Goal: Task Accomplishment & Management: Manage account settings

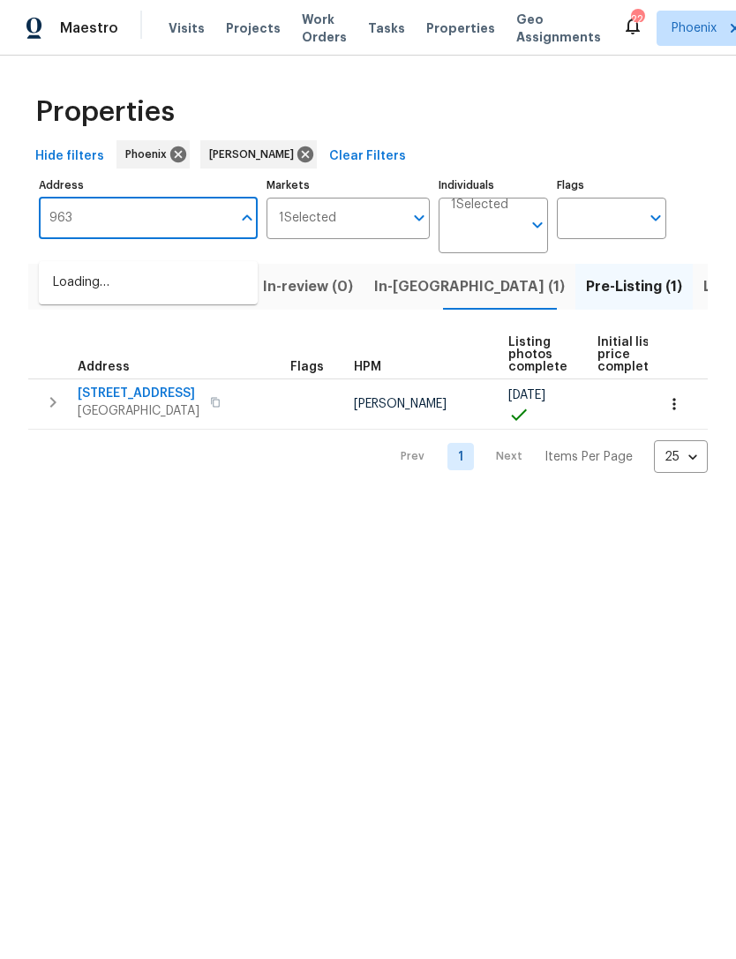
type input "9639"
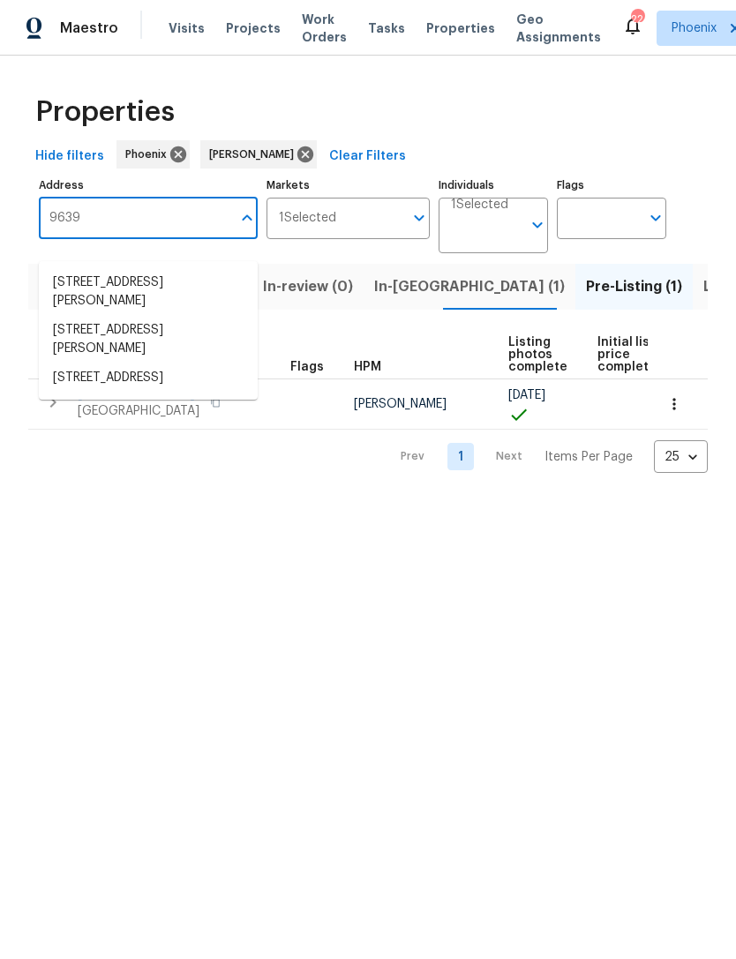
click at [161, 316] on li "9639 N 63rd Dr Glendale AZ 85302" at bounding box center [148, 340] width 219 height 48
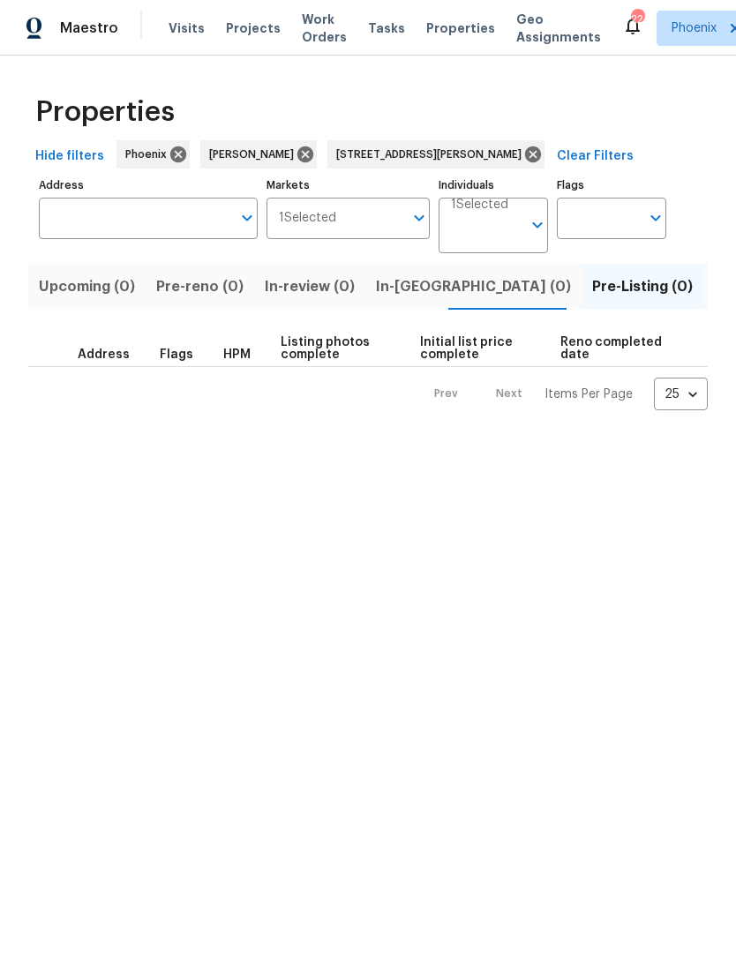
type input "9639 N 63rd Dr Glendale AZ 85302"
click at [714, 299] on span "Listed (1)" at bounding box center [746, 286] width 64 height 25
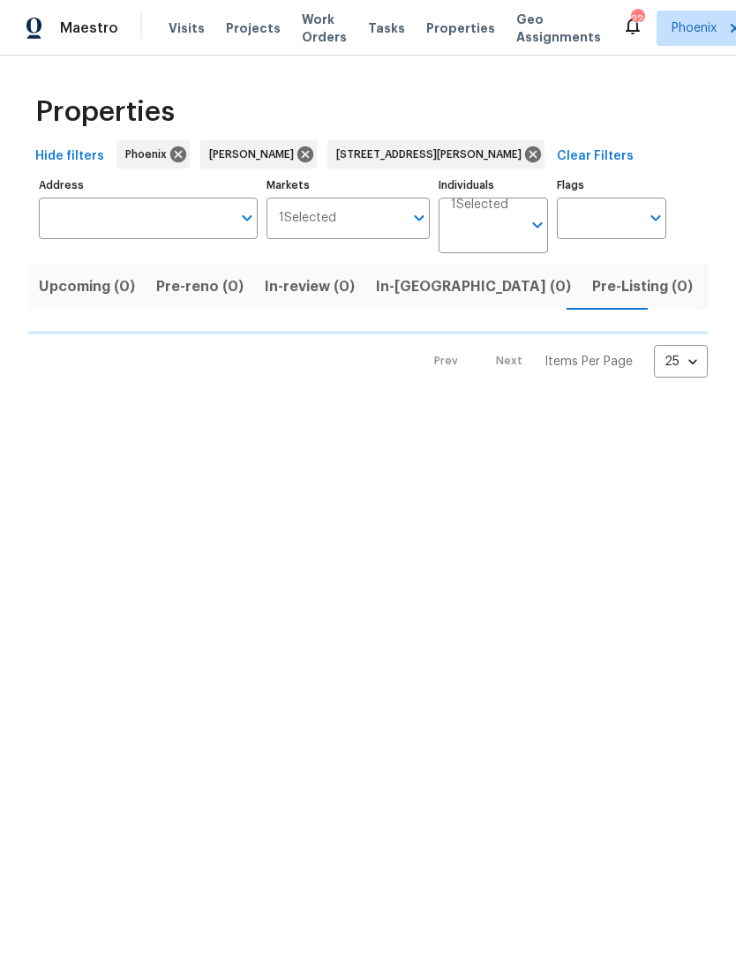
type input "9639 N 63rd Dr Glendale AZ 85302"
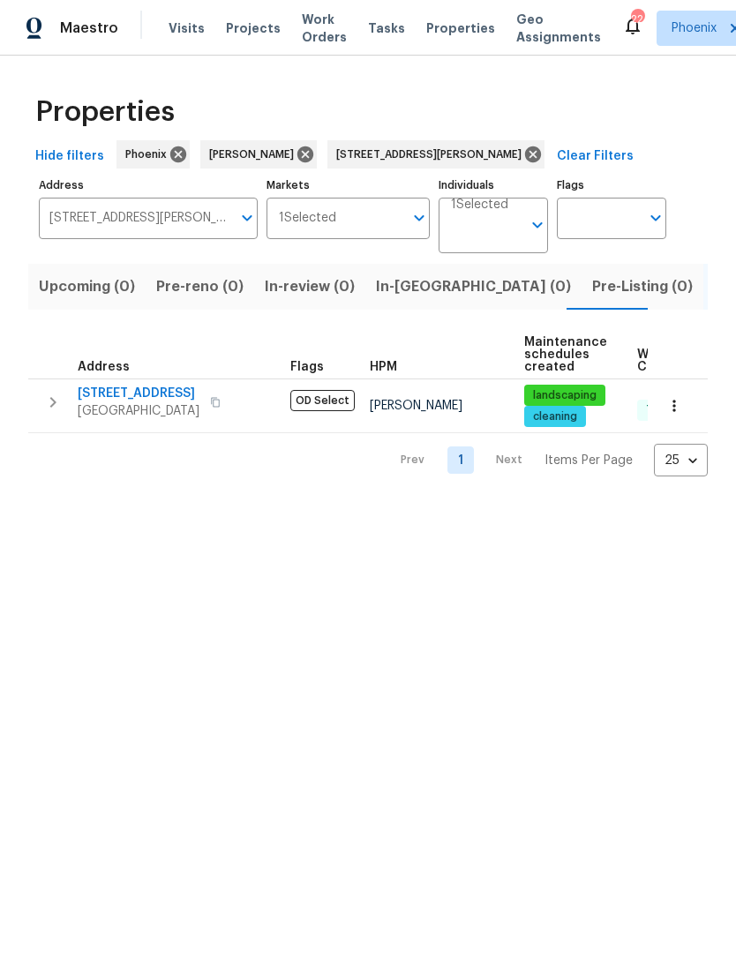
click at [64, 420] on button "button" at bounding box center [52, 402] width 35 height 35
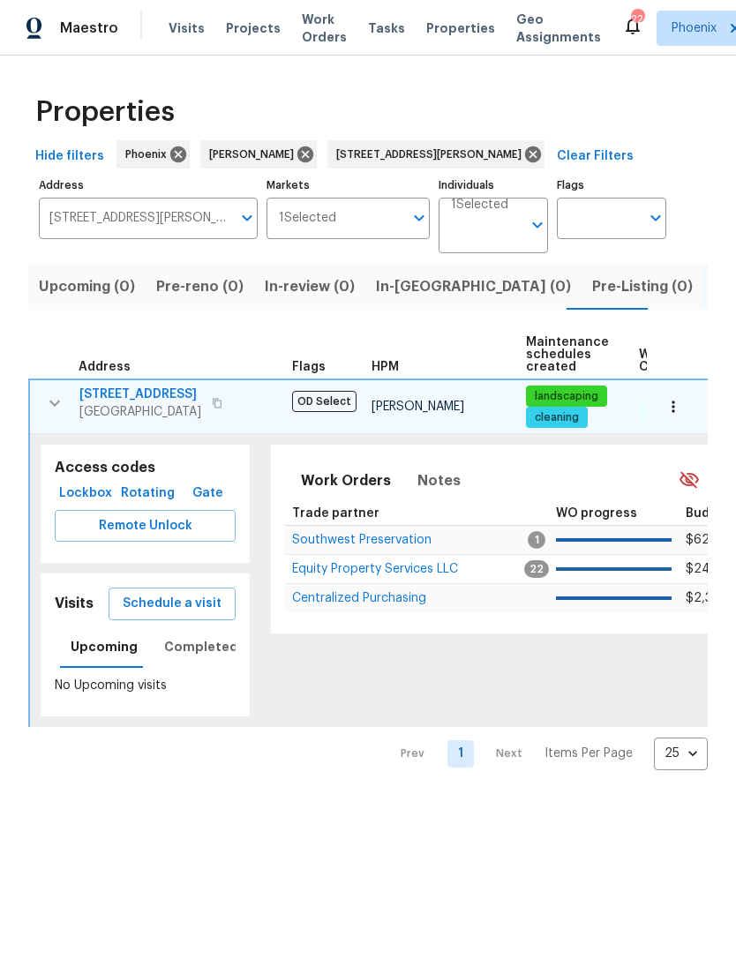
click at [402, 575] on span "Equity Property Services LLC" at bounding box center [375, 569] width 166 height 12
click at [45, 421] on button "button" at bounding box center [54, 403] width 35 height 35
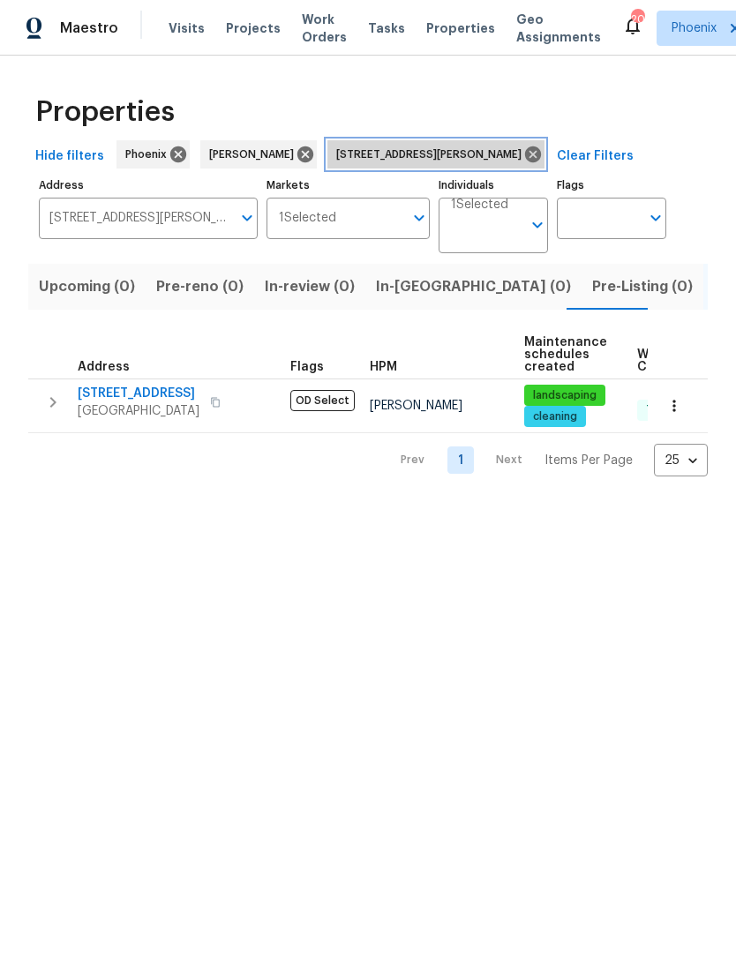
click at [525, 162] on icon at bounding box center [533, 154] width 16 height 16
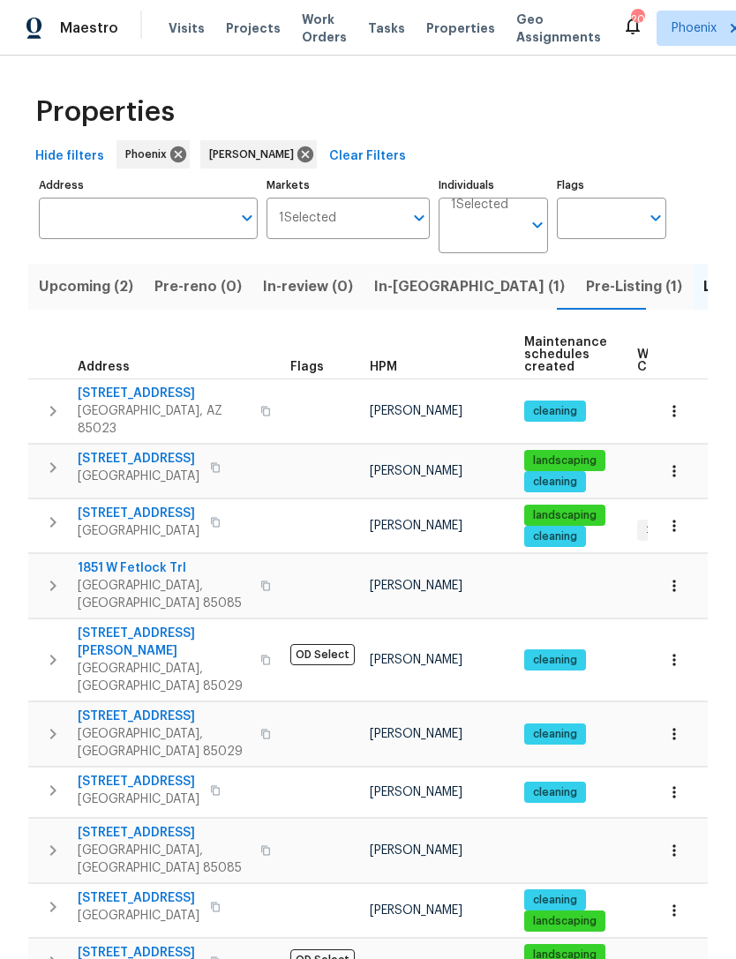
click at [408, 299] on span "In-reno (1)" at bounding box center [469, 286] width 191 height 25
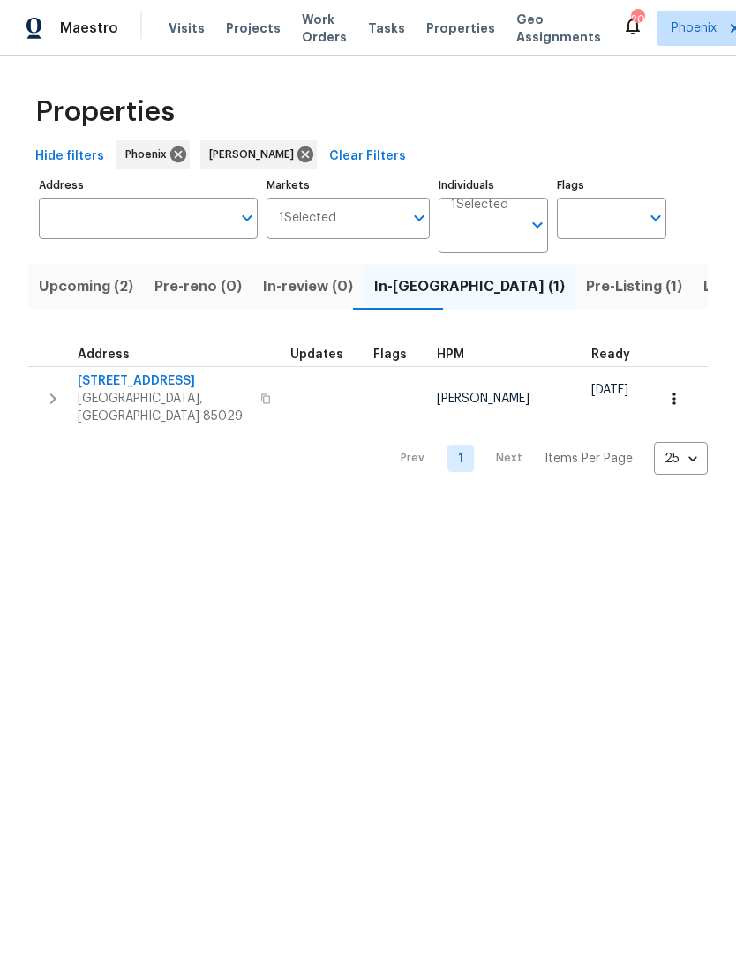
click at [58, 408] on icon "button" at bounding box center [52, 398] width 21 height 21
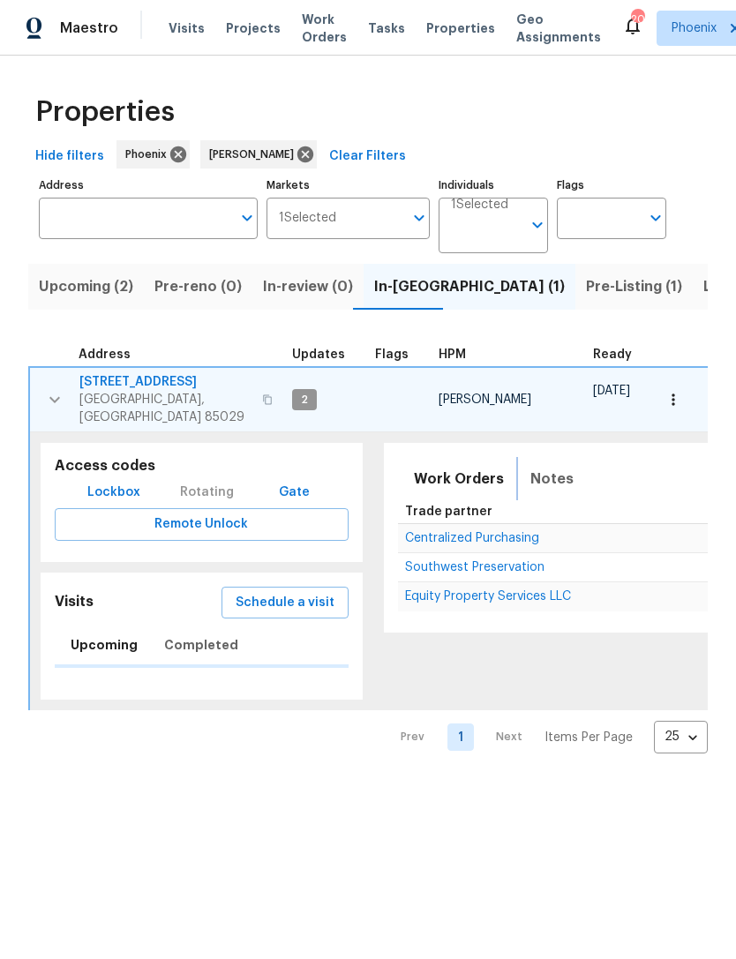
click at [535, 483] on span "Notes" at bounding box center [551, 479] width 43 height 25
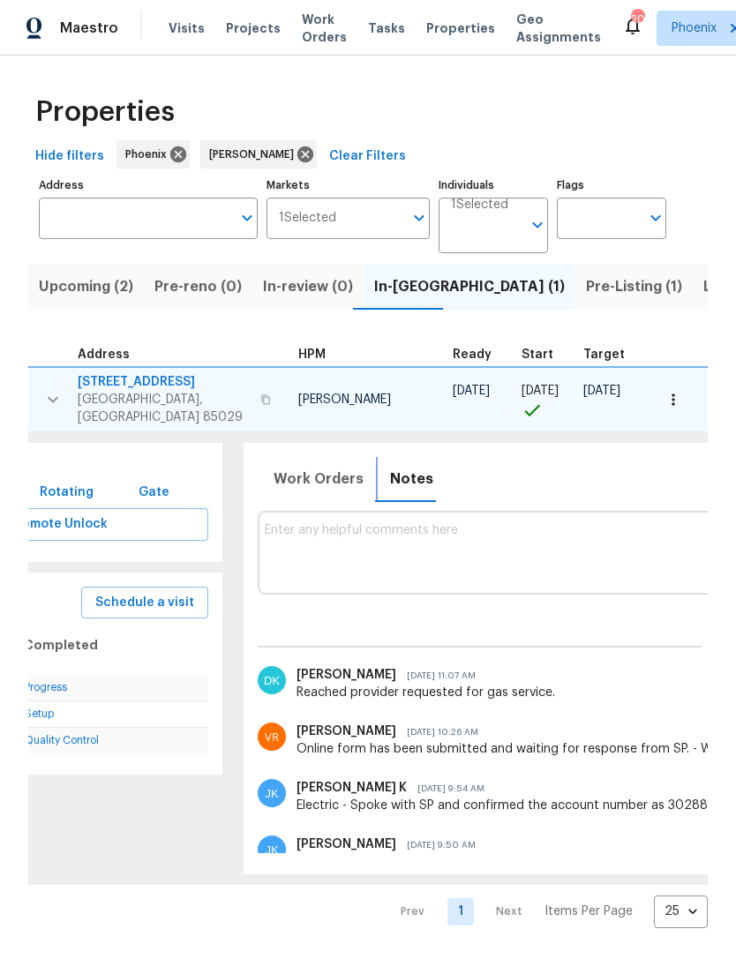
scroll to position [-1, 0]
click at [366, 552] on textarea at bounding box center [745, 552] width 960 height 59
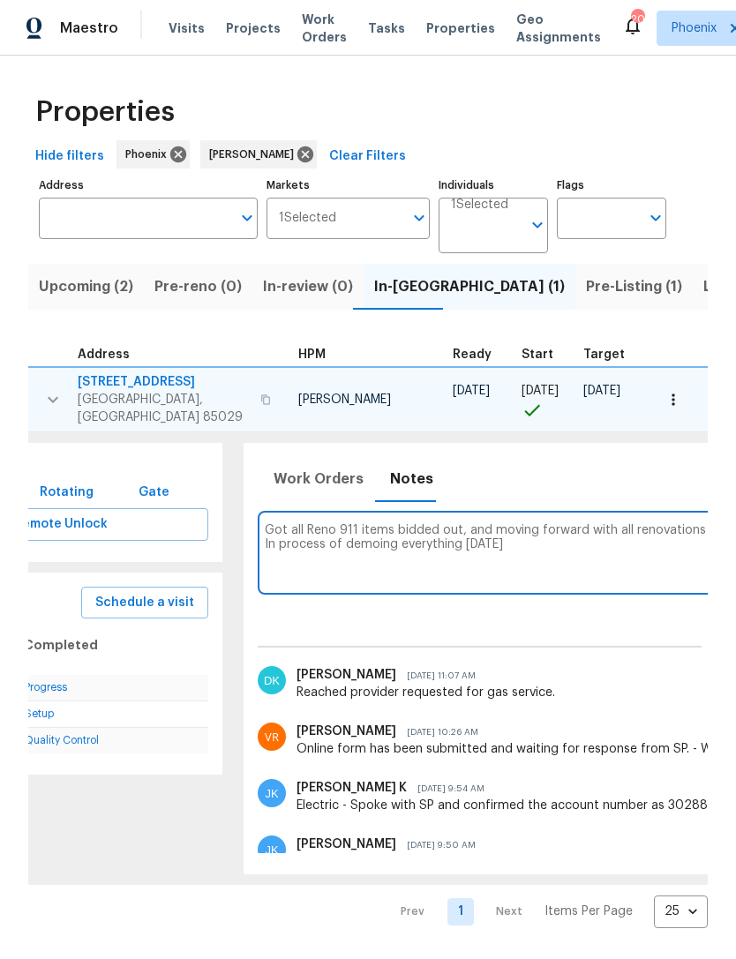
type textarea "Got all Reno 911 items bidded out, and moving forward with all renovations In p…"
click at [559, 622] on div "Renovation RENOVATION ​ Add" at bounding box center [745, 621] width 974 height 33
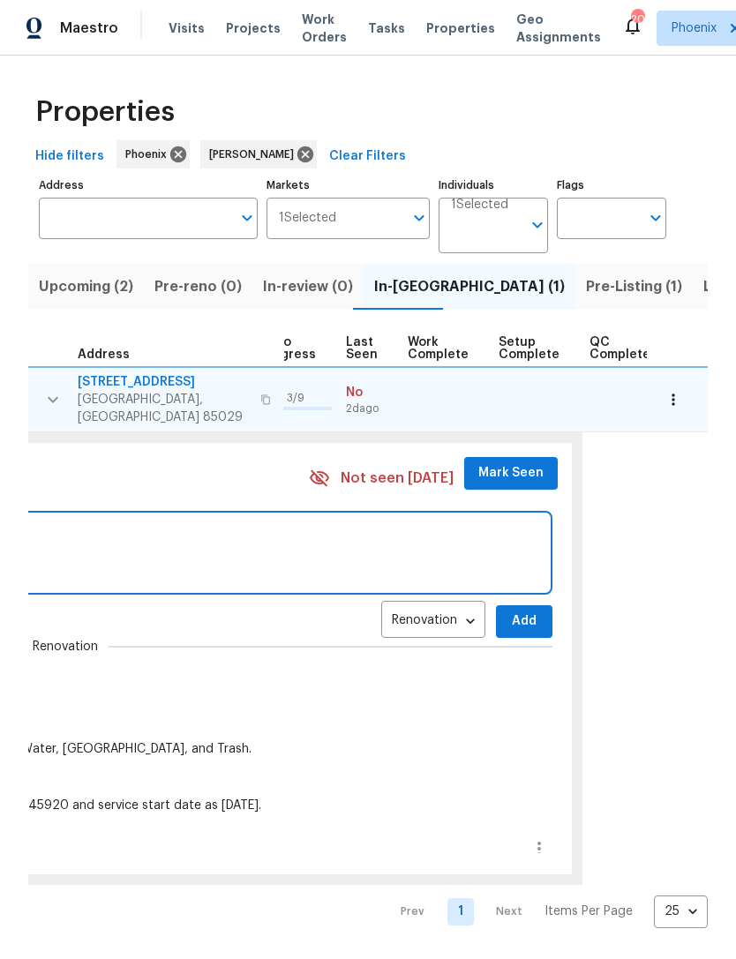
scroll to position [0, 819]
click at [511, 633] on span "Add" at bounding box center [525, 622] width 28 height 22
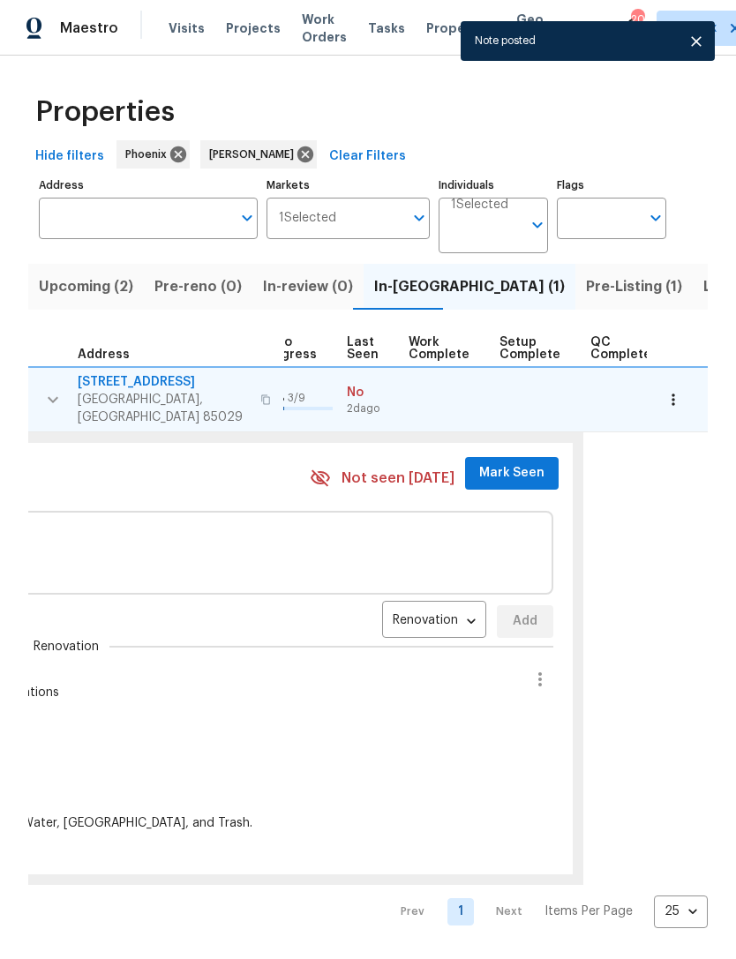
click at [485, 476] on span "Mark Seen" at bounding box center [511, 473] width 65 height 22
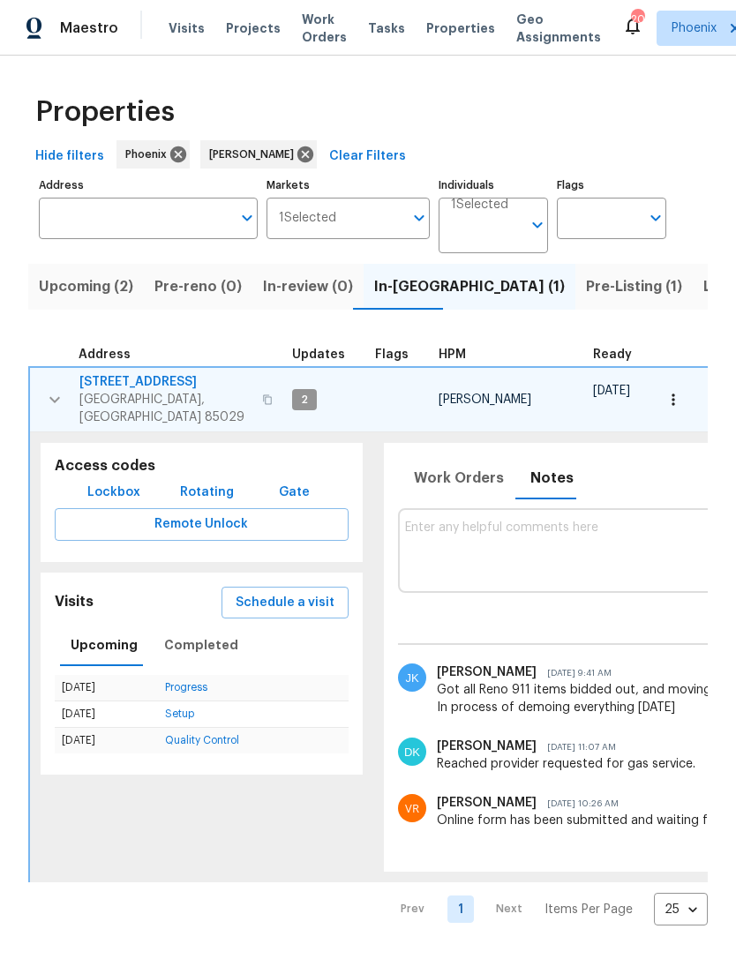
scroll to position [0, 0]
click at [289, 612] on span "Schedule a visit" at bounding box center [285, 603] width 99 height 22
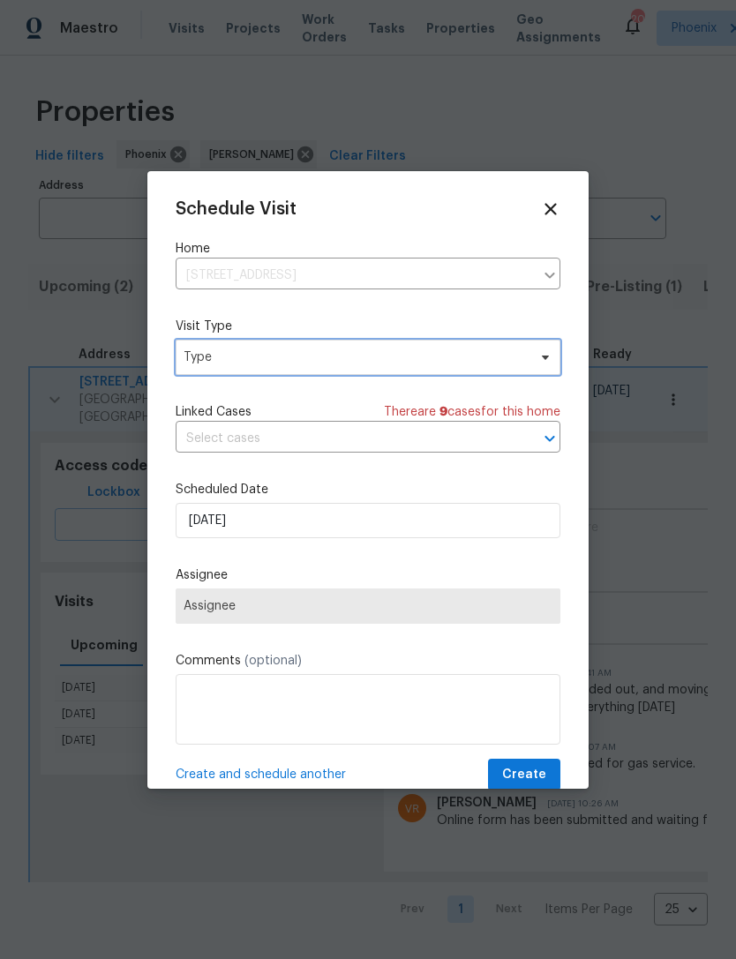
click at [272, 357] on span "Type" at bounding box center [355, 358] width 343 height 18
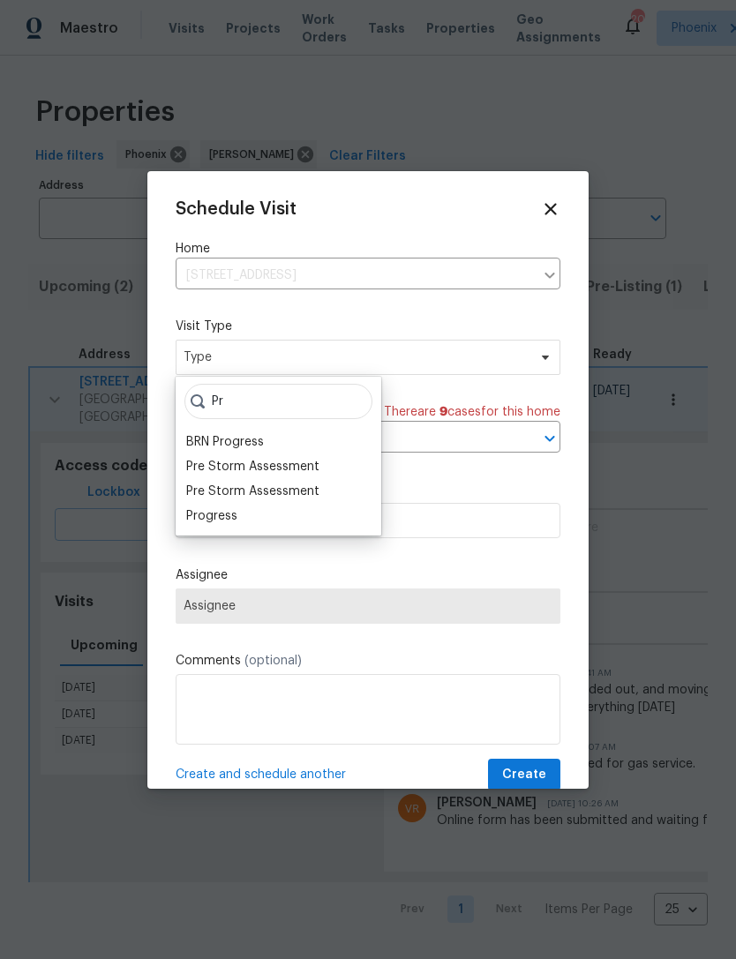
type input "Pr"
click at [221, 520] on div "Progress" at bounding box center [211, 516] width 51 height 18
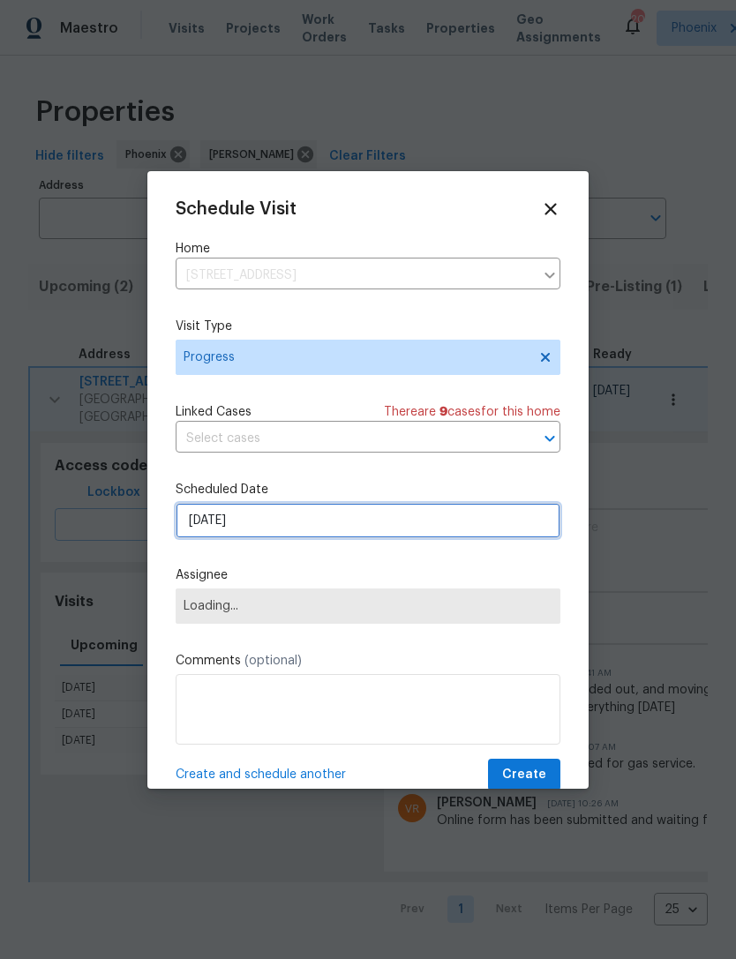
click at [312, 525] on input "8/20/2025" at bounding box center [368, 520] width 385 height 35
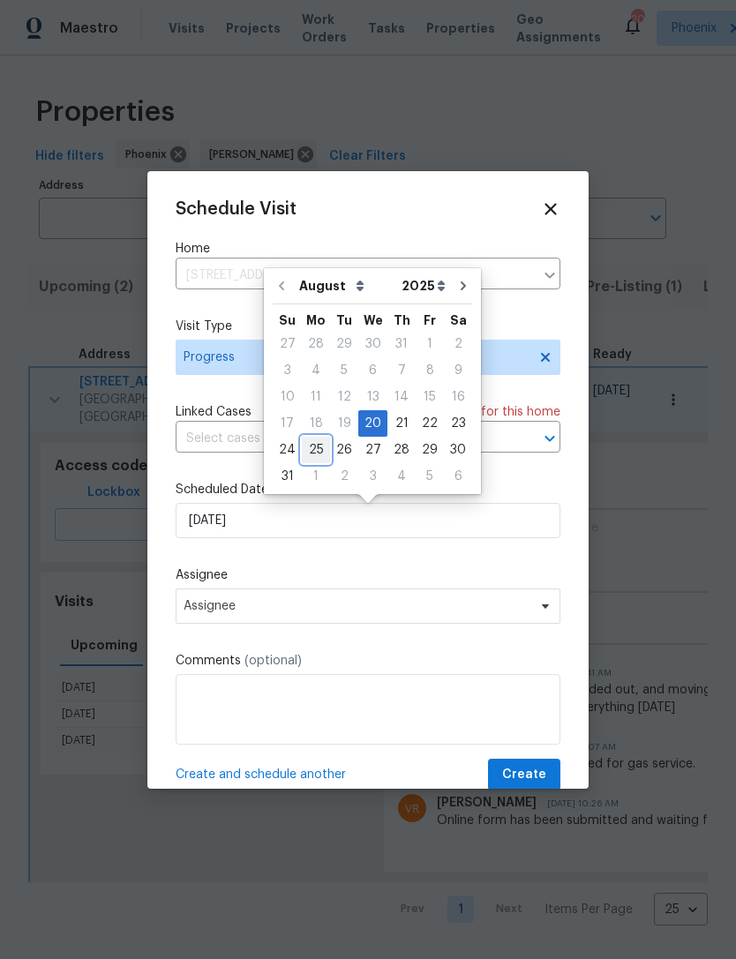
click at [314, 447] on div "25" at bounding box center [316, 450] width 28 height 25
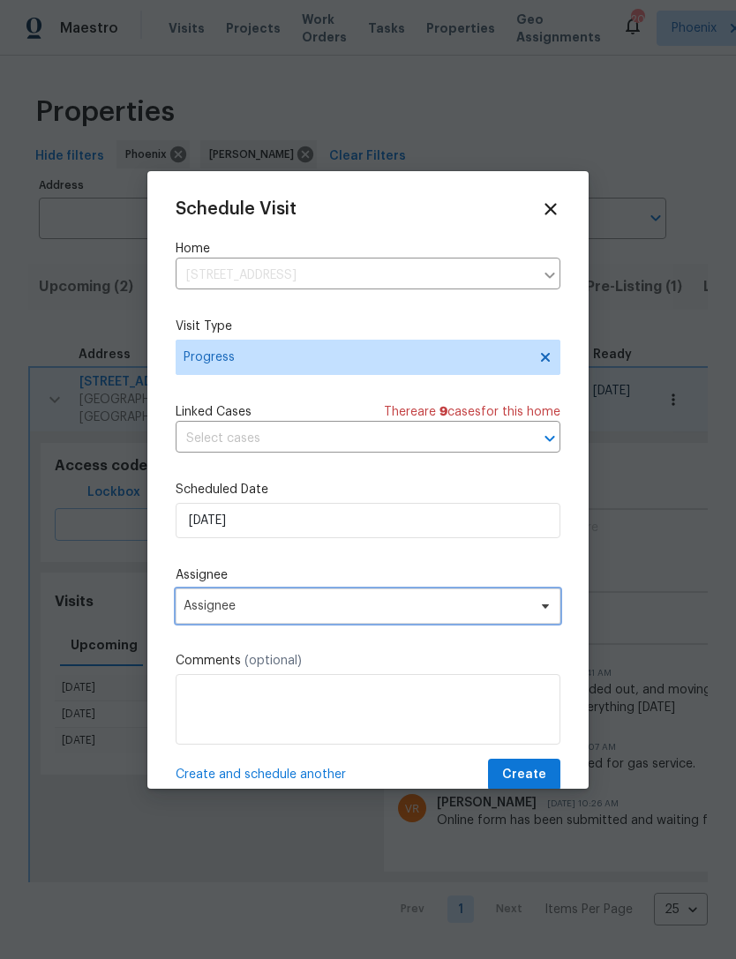
click at [341, 619] on span "Assignee" at bounding box center [368, 606] width 385 height 35
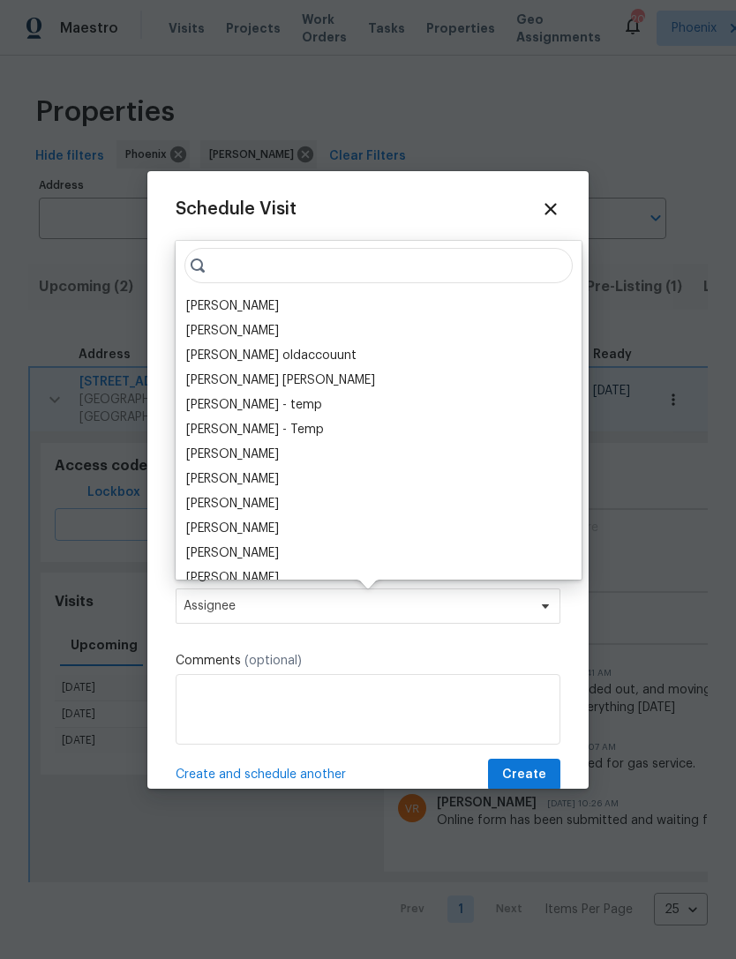
click at [519, 564] on div "Schedule Visit Home 3429 W Dahlia Dr, Phoenix, AZ 85029 ​ Visit Type Progress L…" at bounding box center [368, 495] width 385 height 592
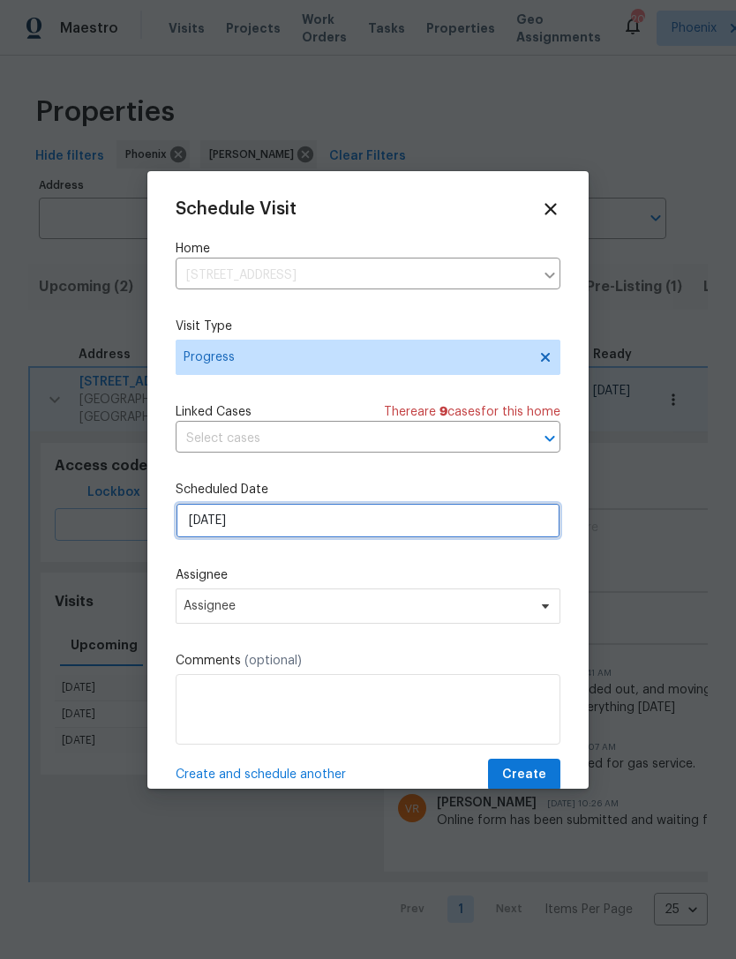
click at [306, 520] on input "8/25/2025" at bounding box center [368, 520] width 385 height 35
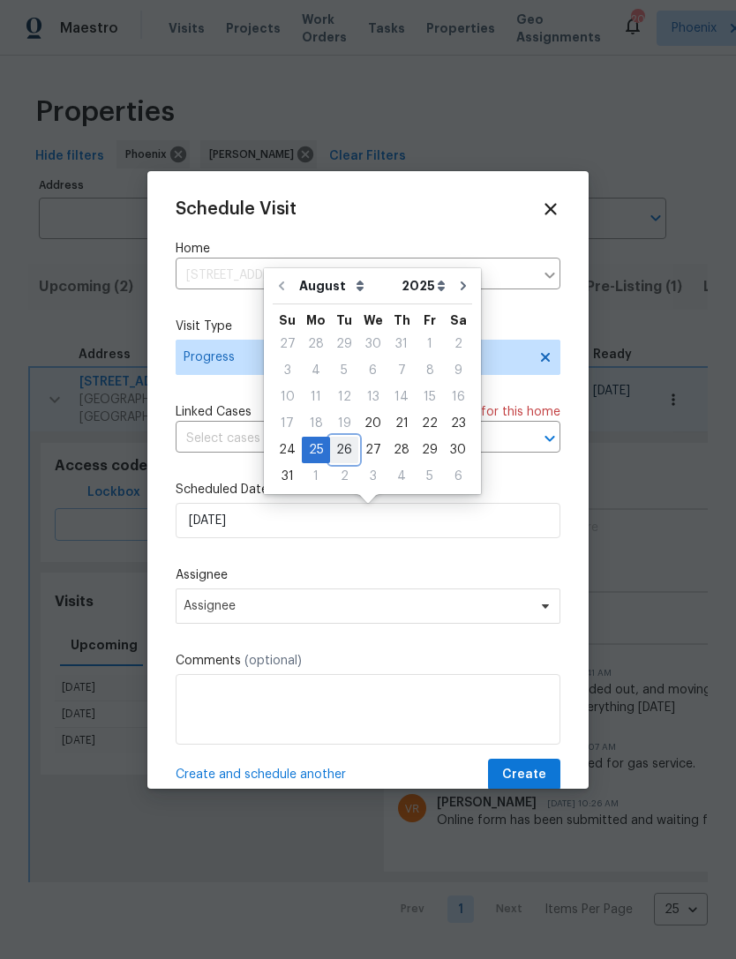
click at [338, 444] on div "26" at bounding box center [344, 450] width 28 height 25
type input "8/26/2025"
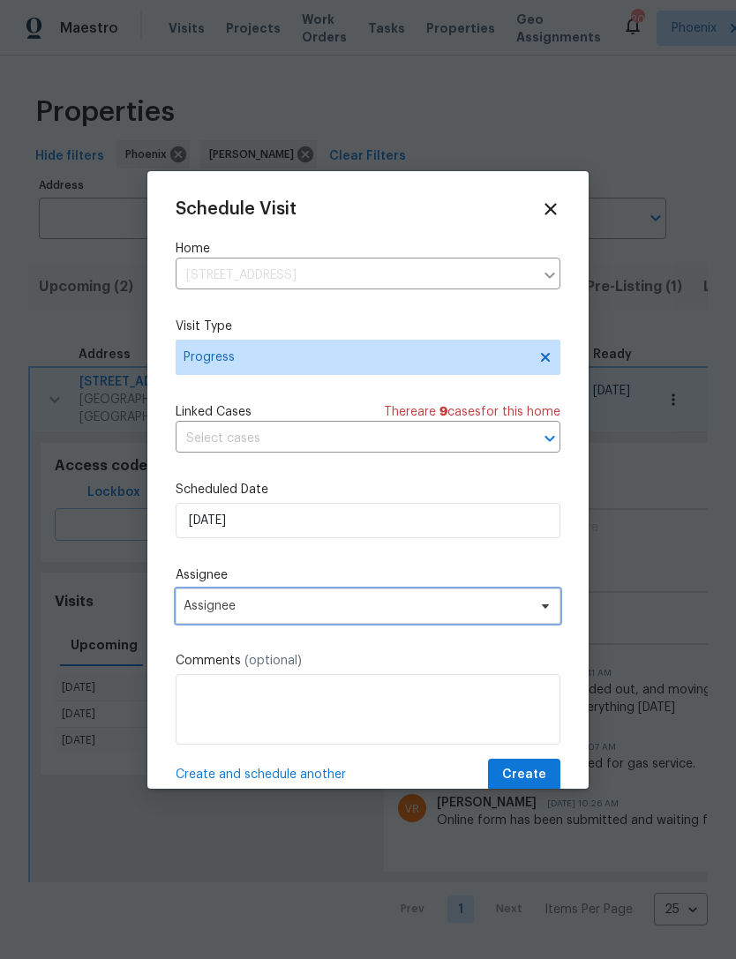
click at [507, 604] on span "Assignee" at bounding box center [357, 606] width 346 height 14
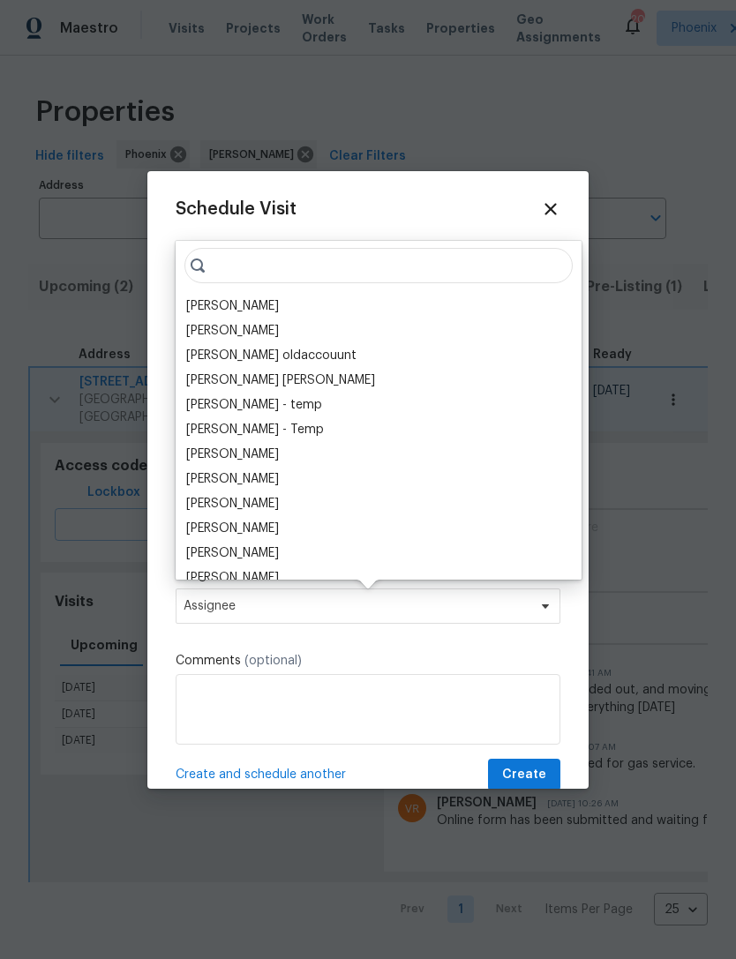
click at [261, 310] on div "[PERSON_NAME]" at bounding box center [232, 306] width 93 height 18
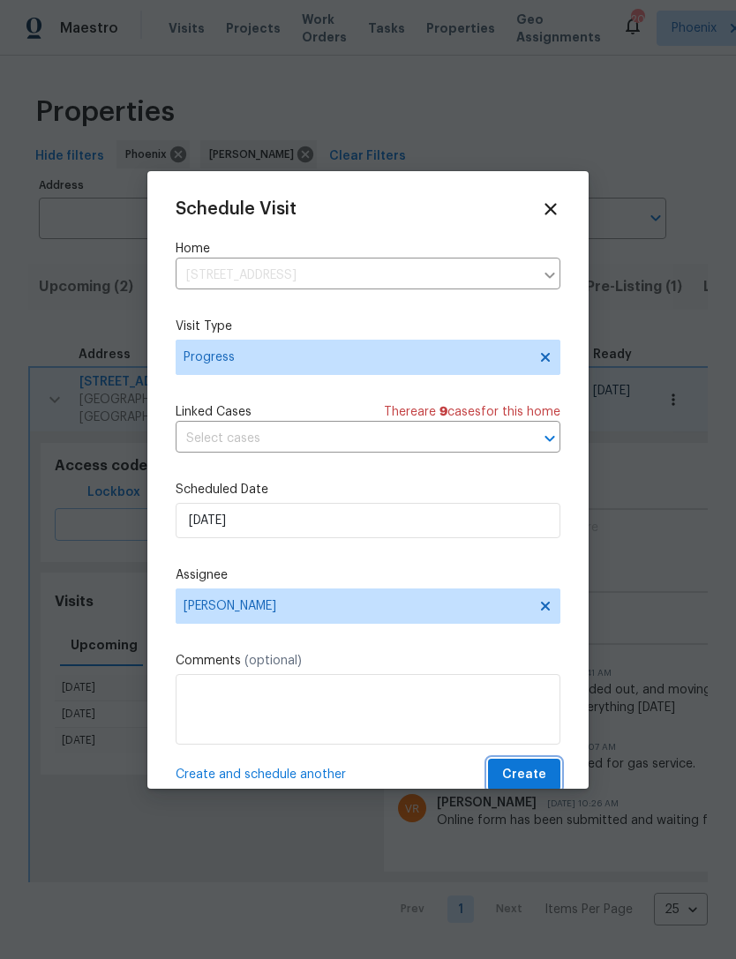
click at [522, 779] on span "Create" at bounding box center [524, 775] width 44 height 22
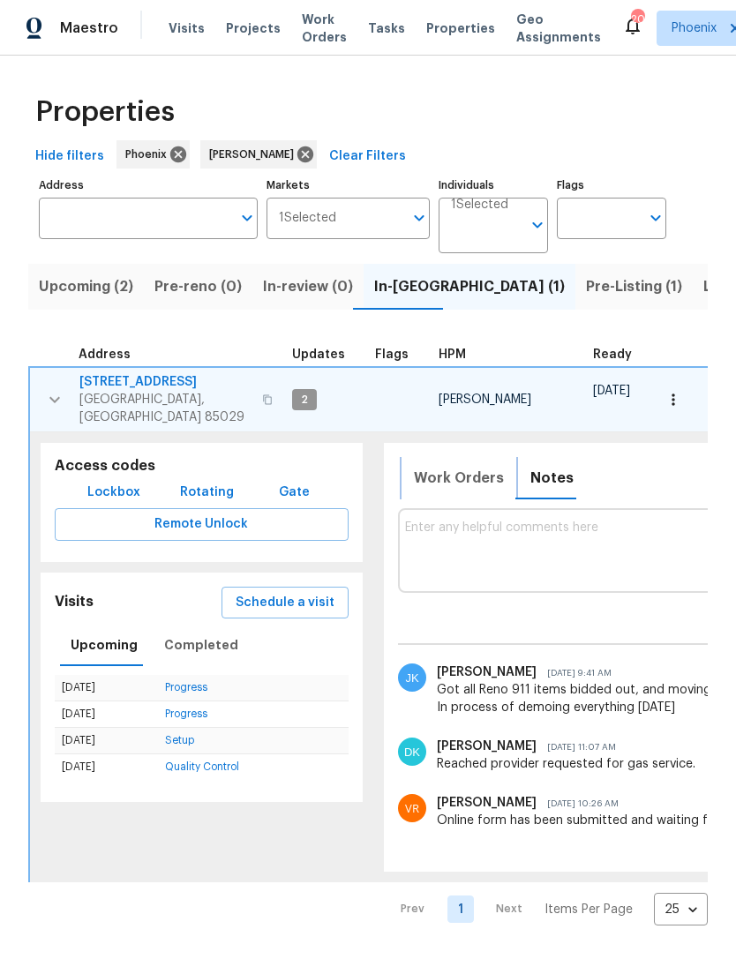
click at [458, 480] on span "Work Orders" at bounding box center [459, 478] width 90 height 25
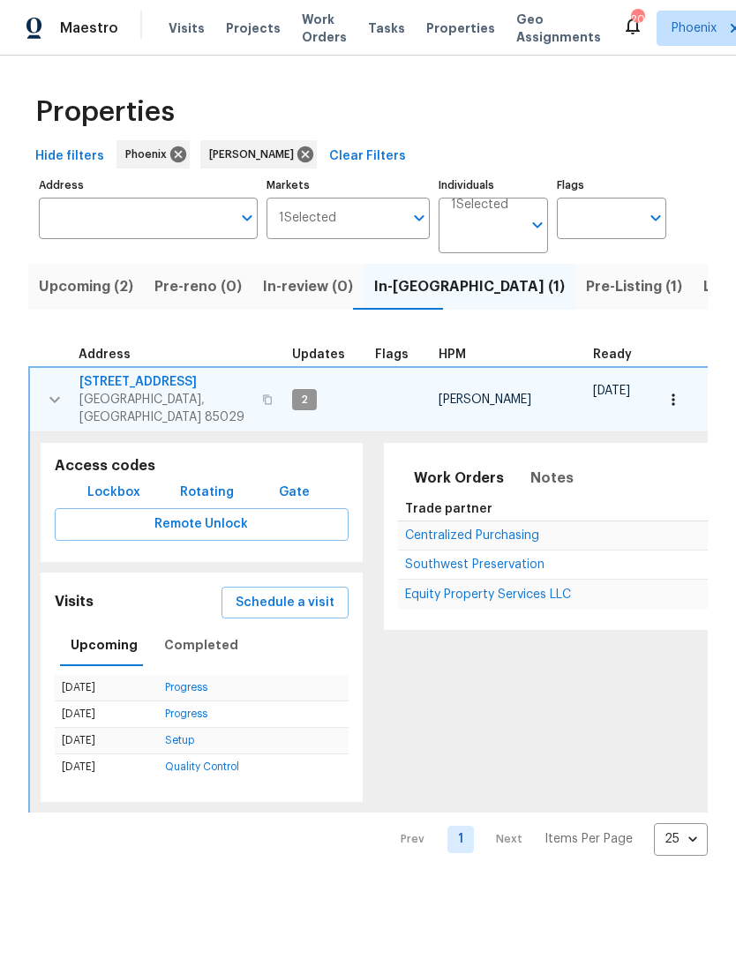
click at [474, 594] on span "Equity Property Services LLC" at bounding box center [488, 595] width 166 height 12
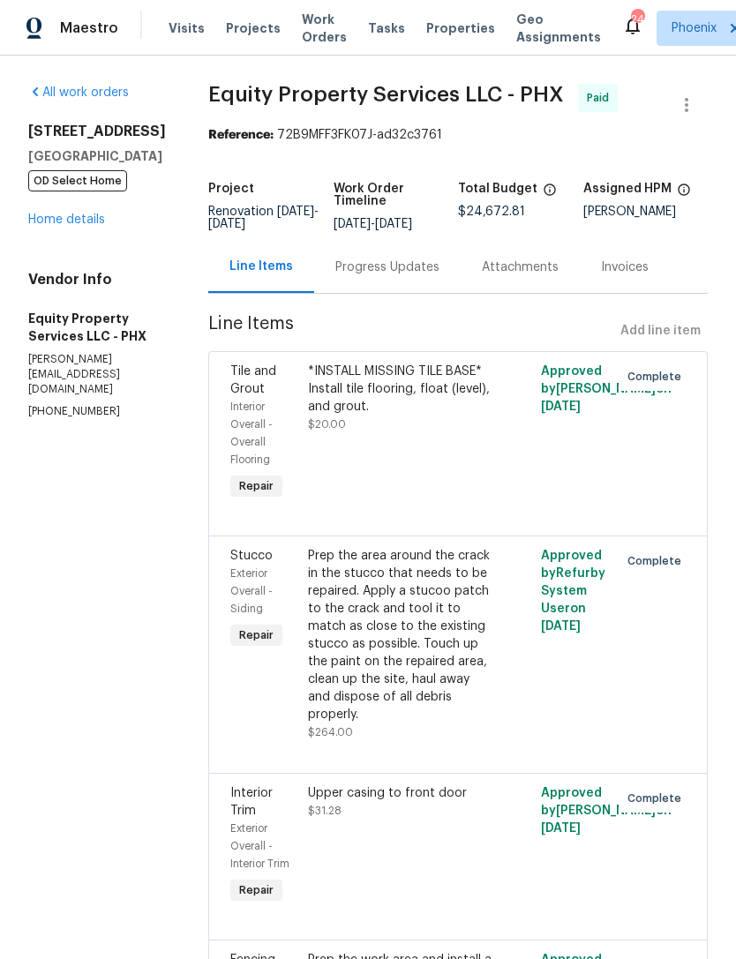
click at [93, 229] on div "9639 N 63rd Dr Glendale, AZ 85302 OD Select Home Home details" at bounding box center [97, 176] width 138 height 106
click at [96, 226] on link "Home details" at bounding box center [66, 220] width 77 height 12
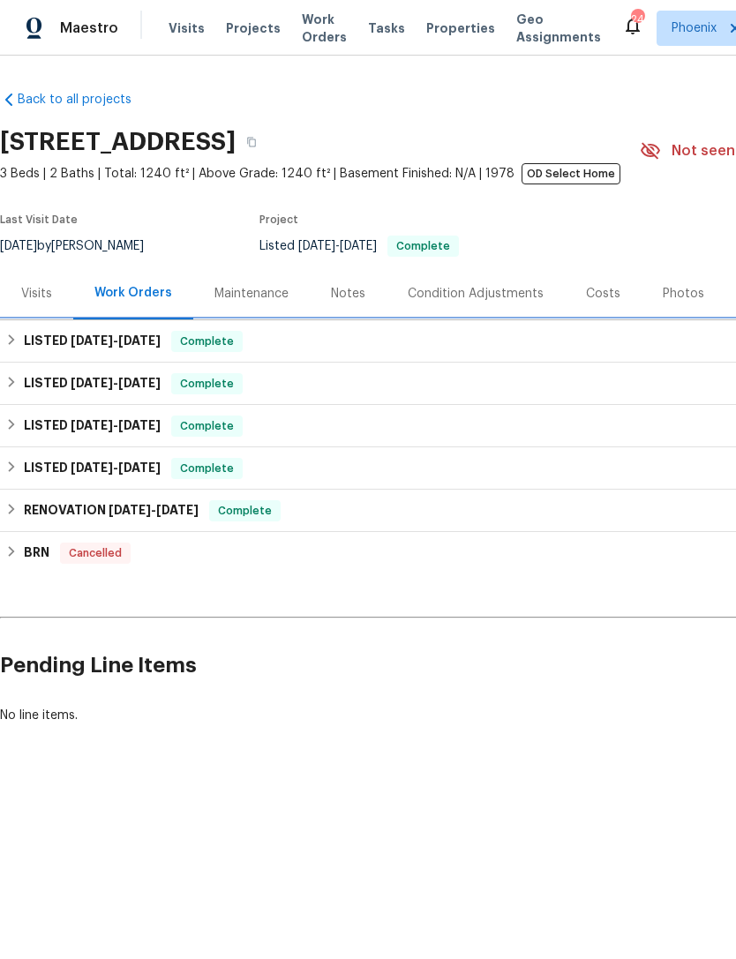
click at [136, 347] on span "8/8/25" at bounding box center [139, 340] width 42 height 12
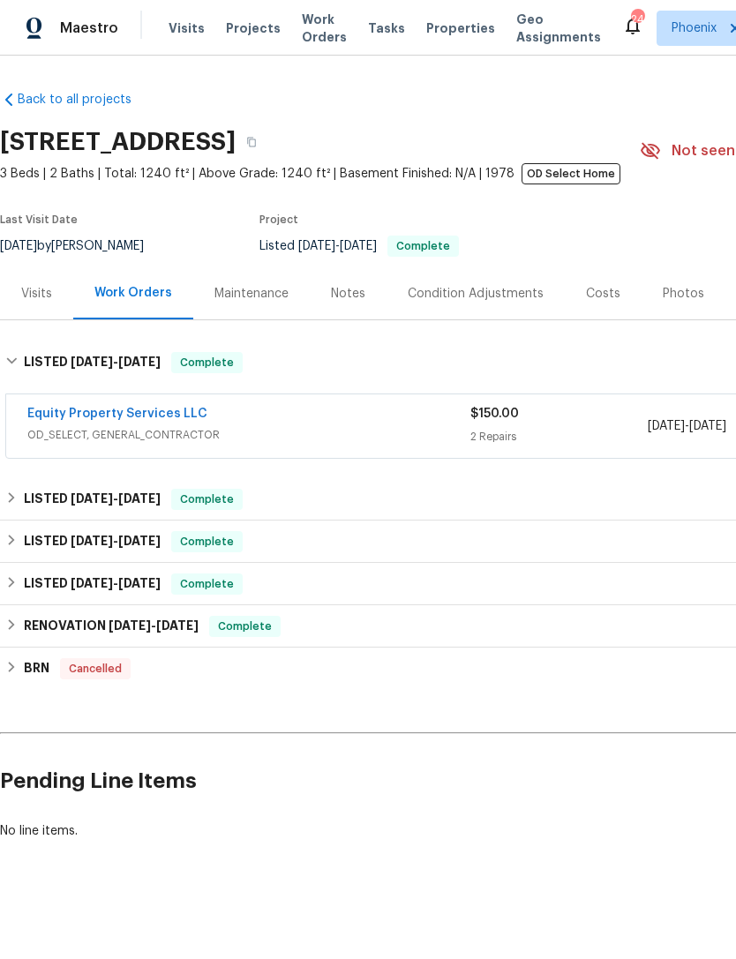
click at [167, 420] on link "Equity Property Services LLC" at bounding box center [117, 414] width 180 height 12
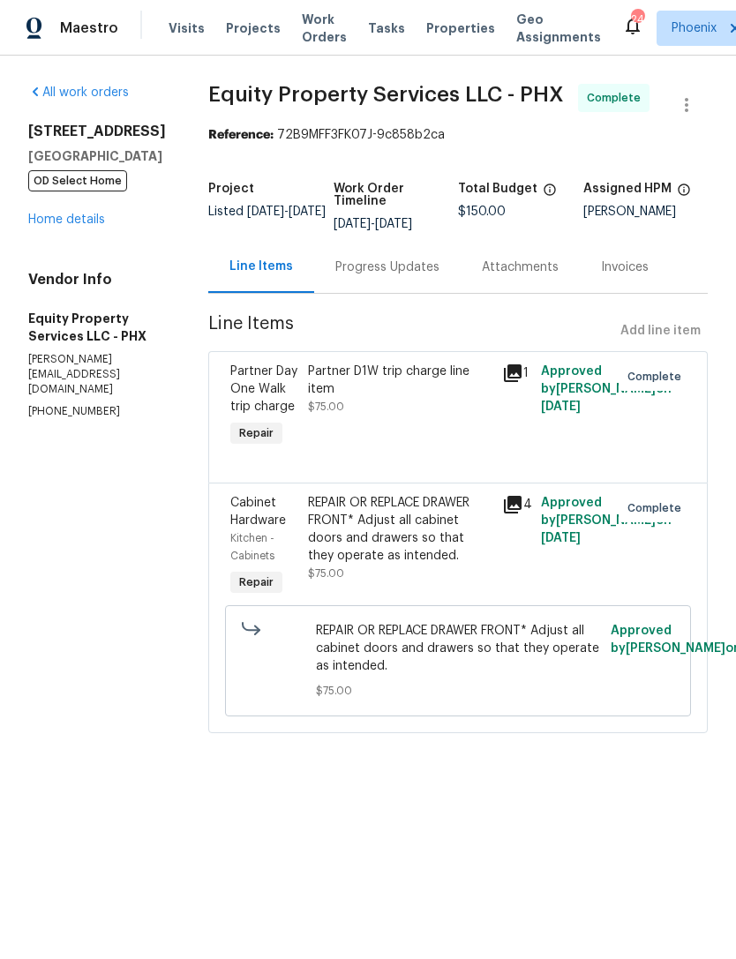
click at [511, 514] on icon at bounding box center [513, 505] width 18 height 18
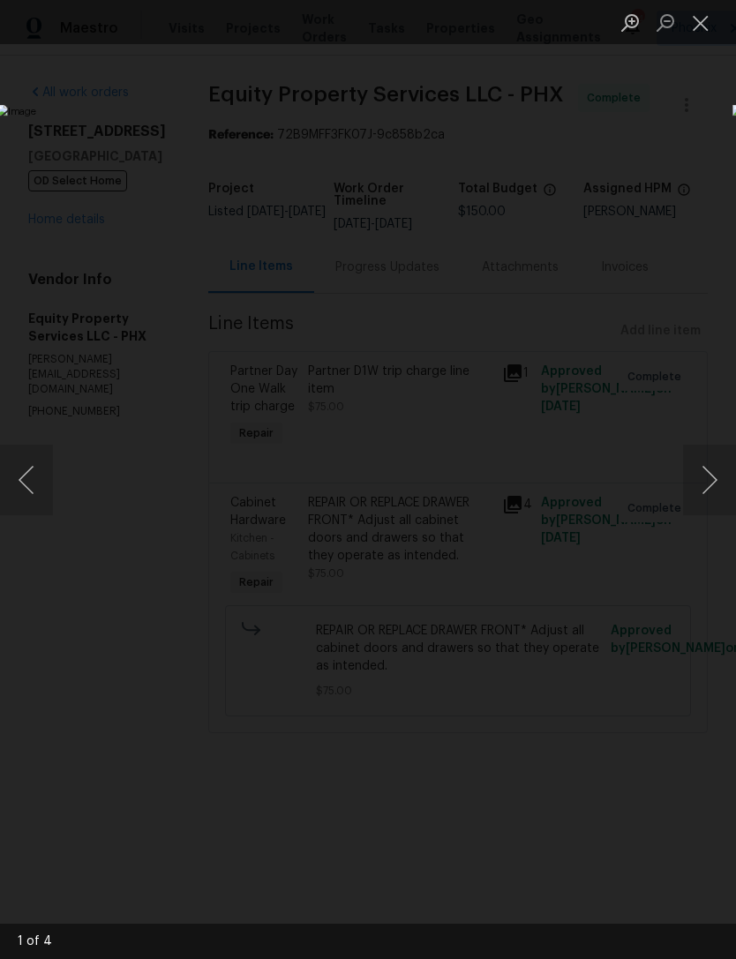
click at [719, 473] on button "Next image" at bounding box center [709, 480] width 53 height 71
click at [710, 29] on button "Close lightbox" at bounding box center [700, 22] width 35 height 31
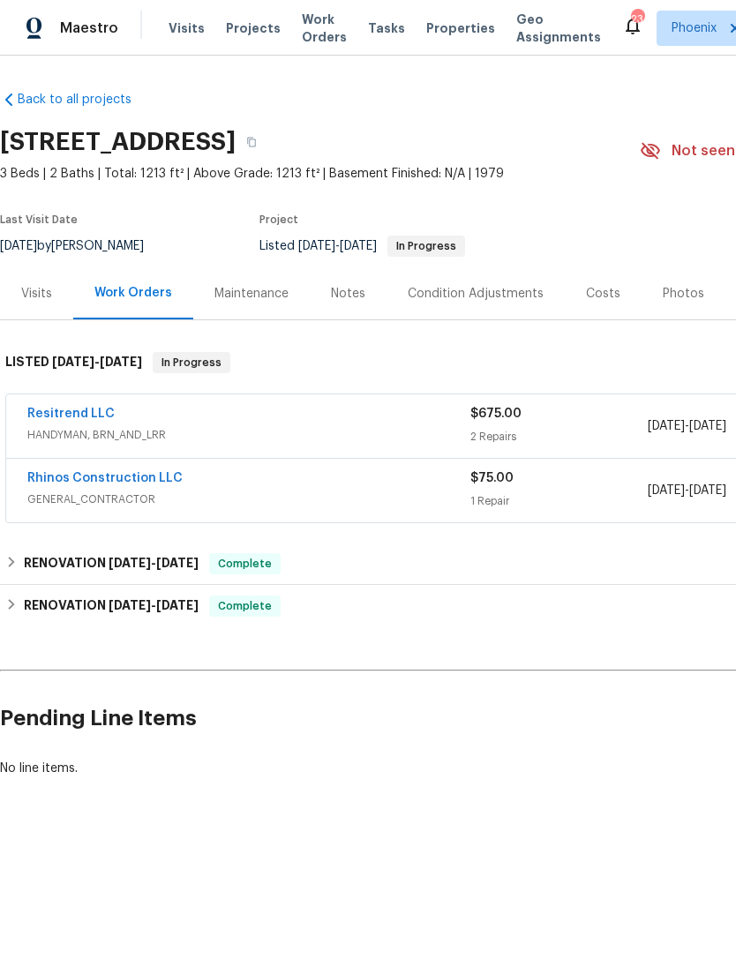
click at [82, 420] on link "Resitrend LLC" at bounding box center [70, 414] width 87 height 12
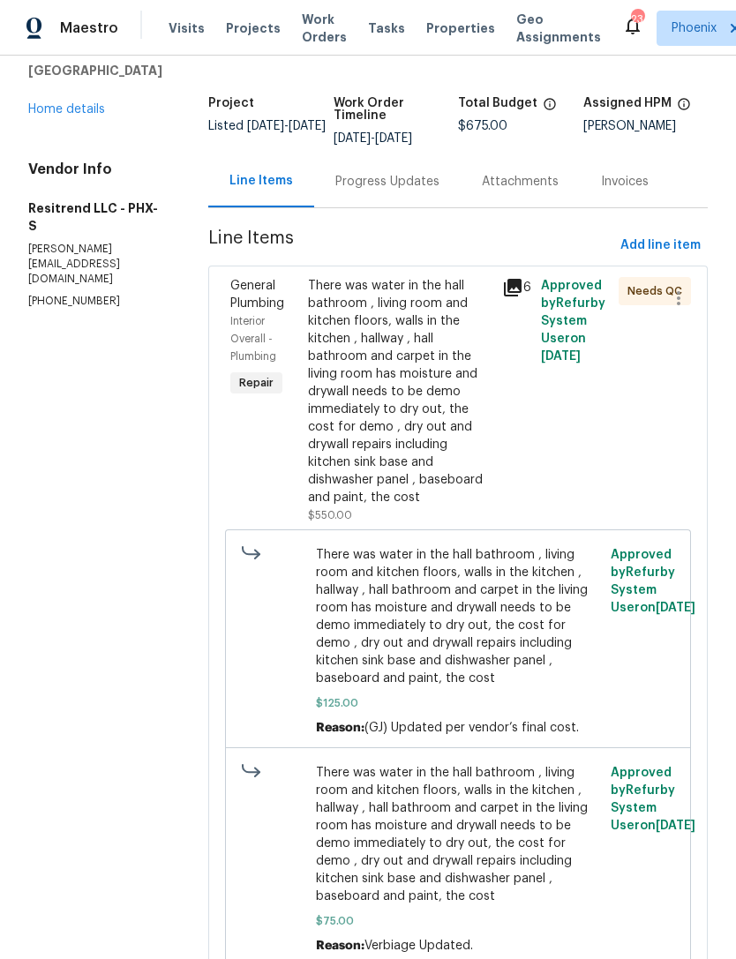
scroll to position [13, 0]
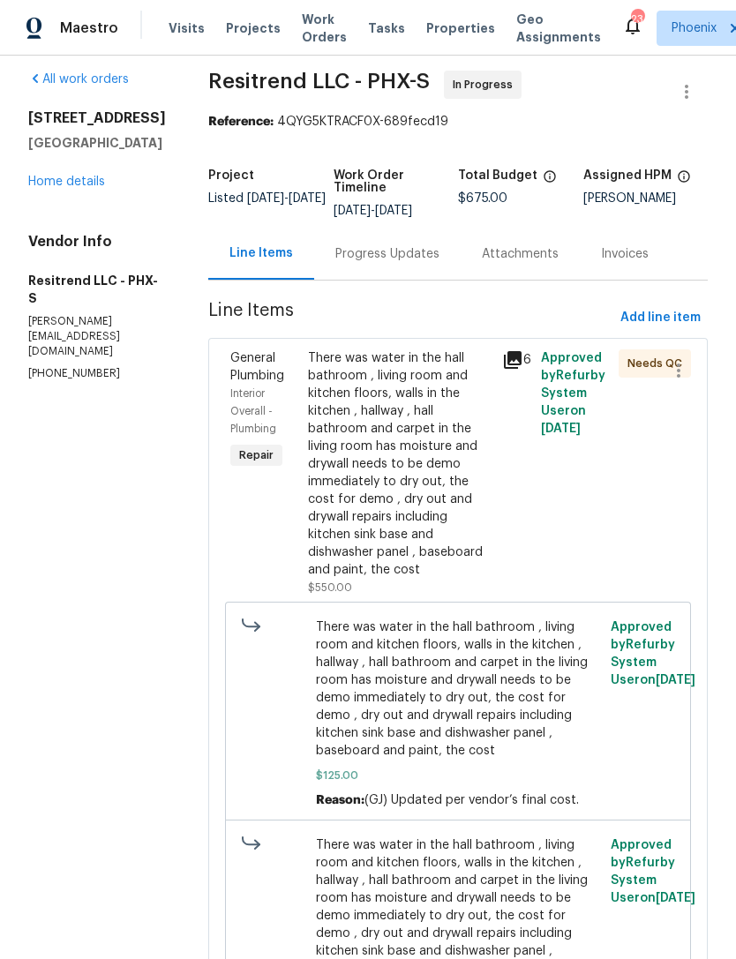
click at [389, 263] on div "Progress Updates" at bounding box center [387, 254] width 104 height 18
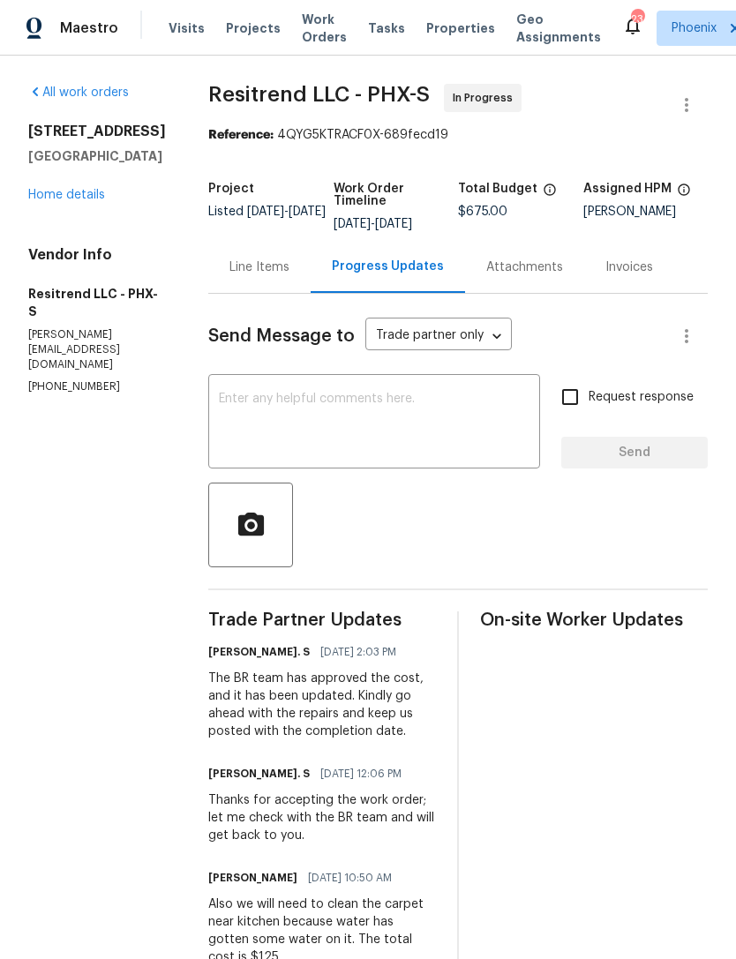
click at [251, 276] on div "Line Items" at bounding box center [259, 268] width 60 height 18
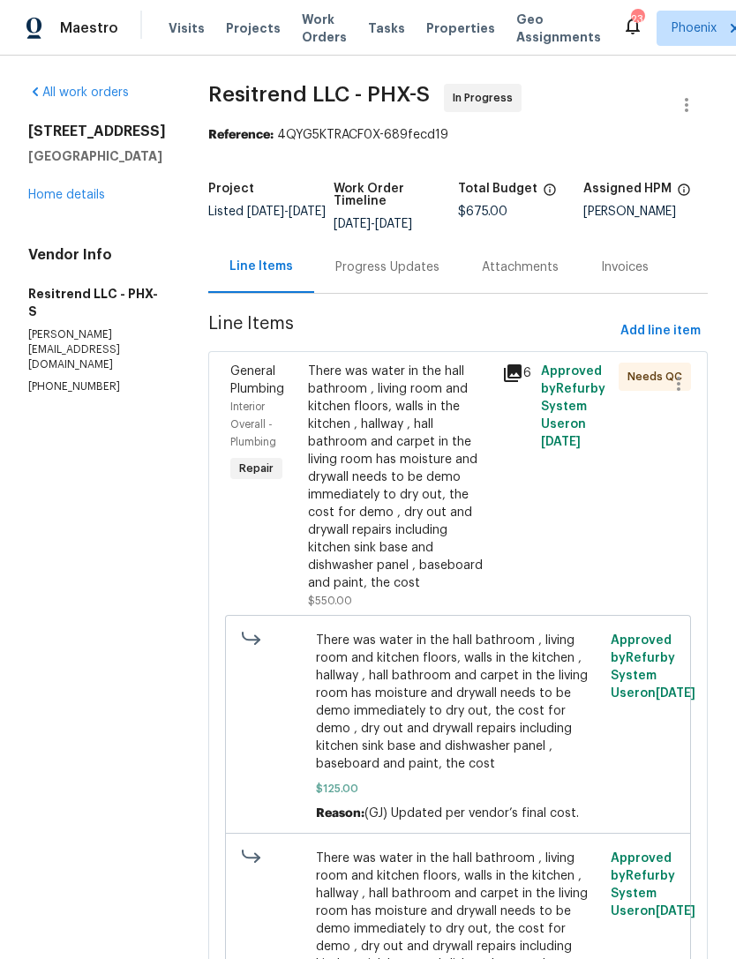
click at [94, 201] on link "Home details" at bounding box center [66, 195] width 77 height 12
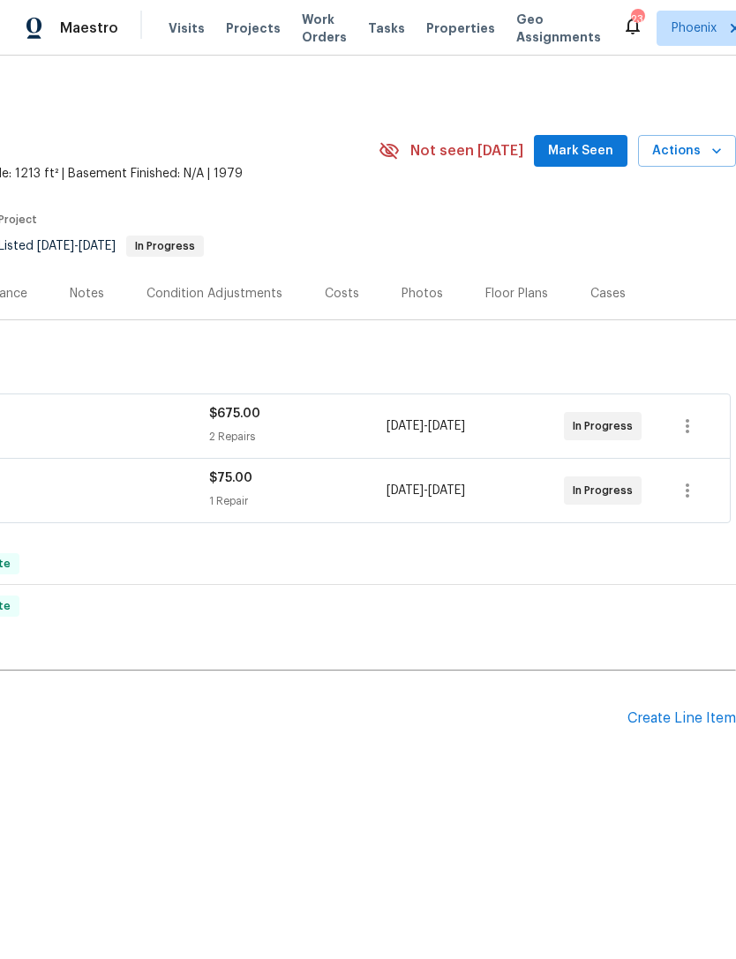
scroll to position [0, 261]
click at [592, 162] on span "Mark Seen" at bounding box center [580, 151] width 65 height 22
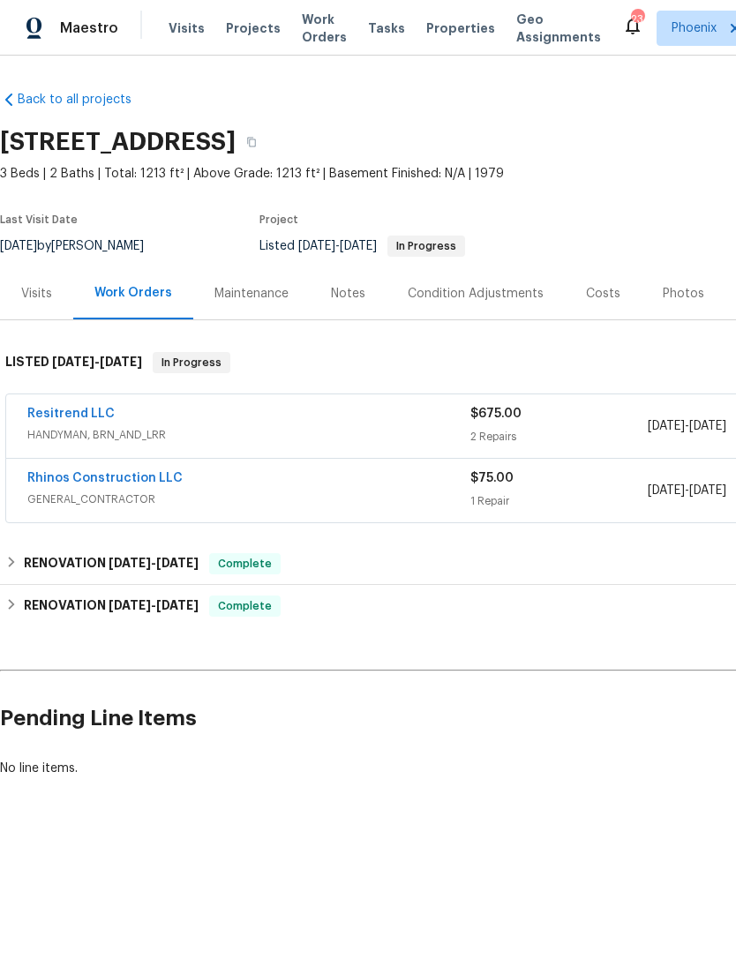
scroll to position [0, 0]
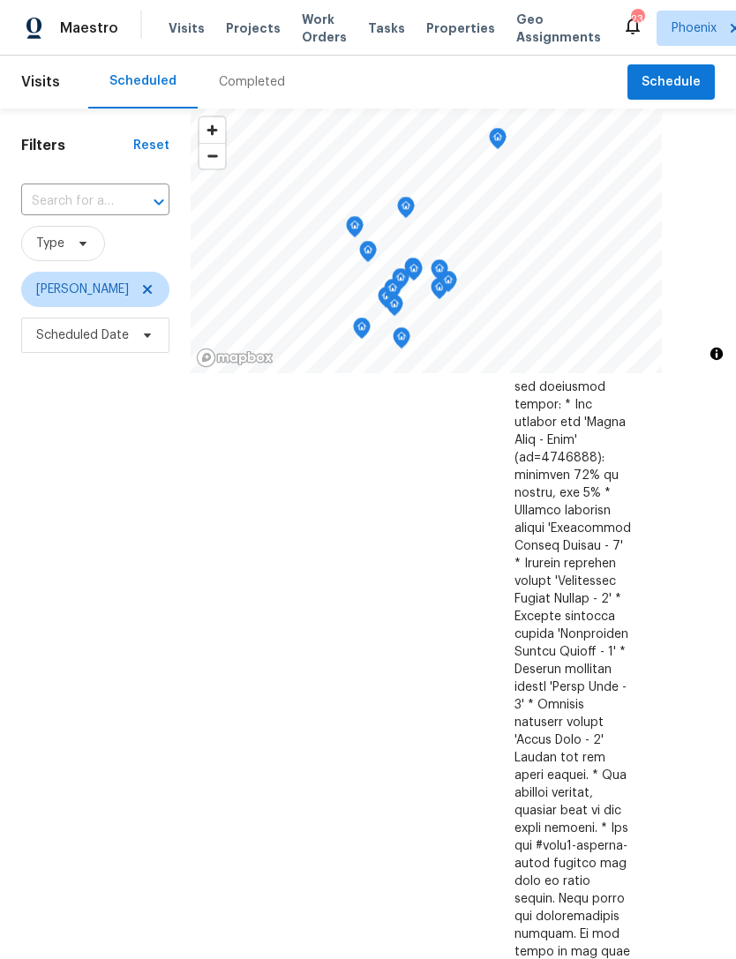
scroll to position [367, 136]
click at [0, 0] on span at bounding box center [0, 0] width 0 height 0
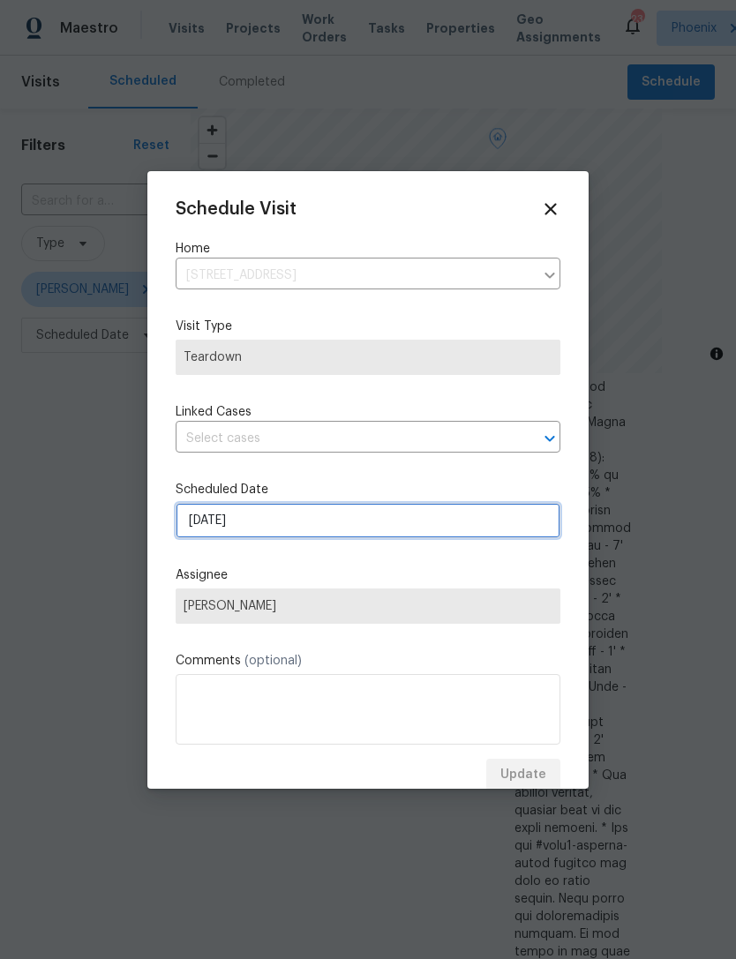
click at [306, 526] on input "8/21/2025" at bounding box center [368, 520] width 385 height 35
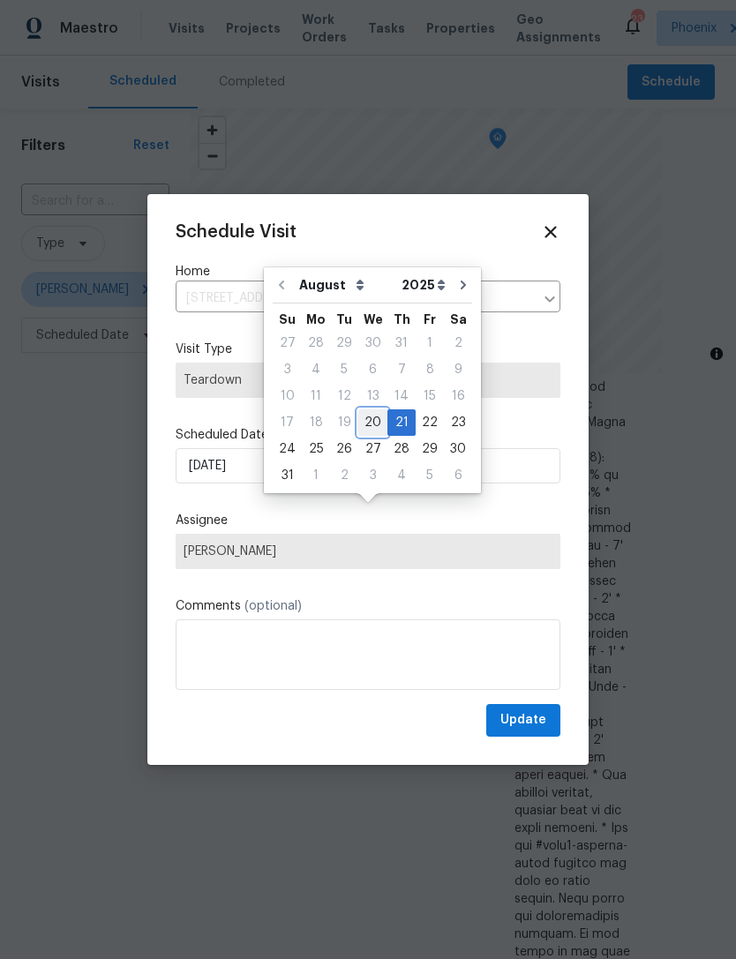
click at [367, 424] on div "20" at bounding box center [372, 422] width 29 height 25
type input "8/20/2025"
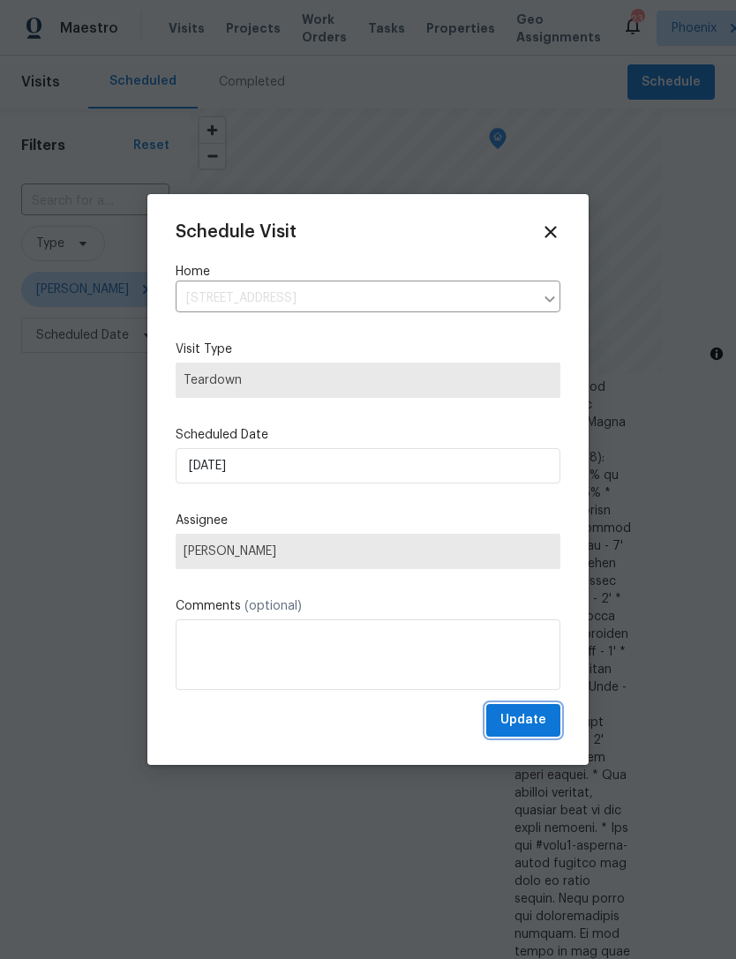
click at [528, 724] on span "Update" at bounding box center [523, 720] width 46 height 22
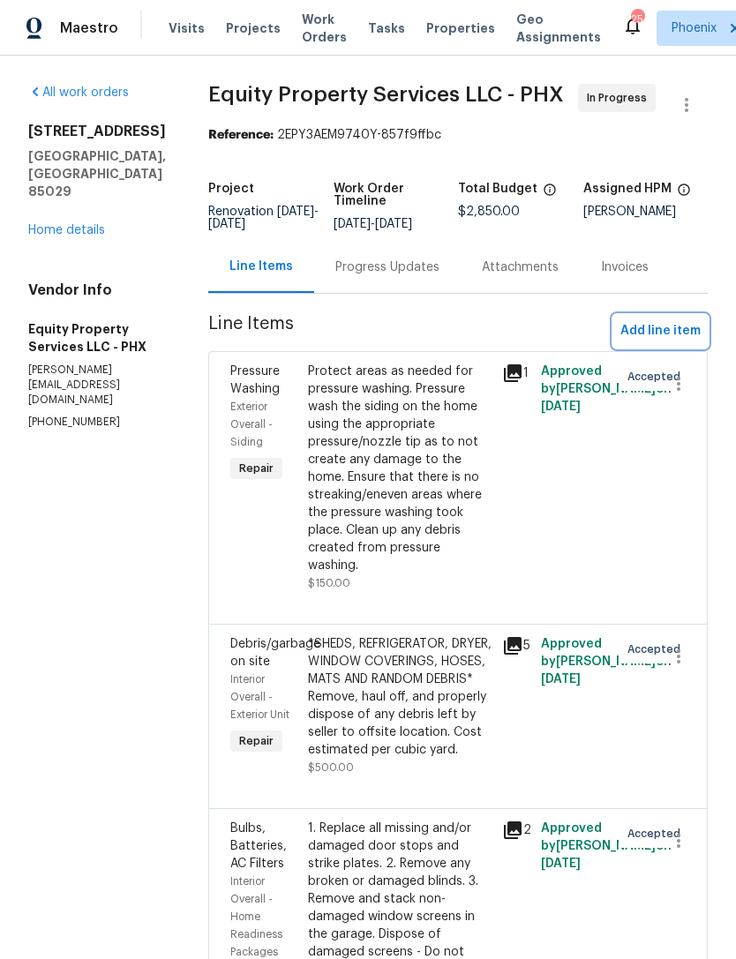
click at [649, 342] on span "Add line item" at bounding box center [660, 331] width 80 height 22
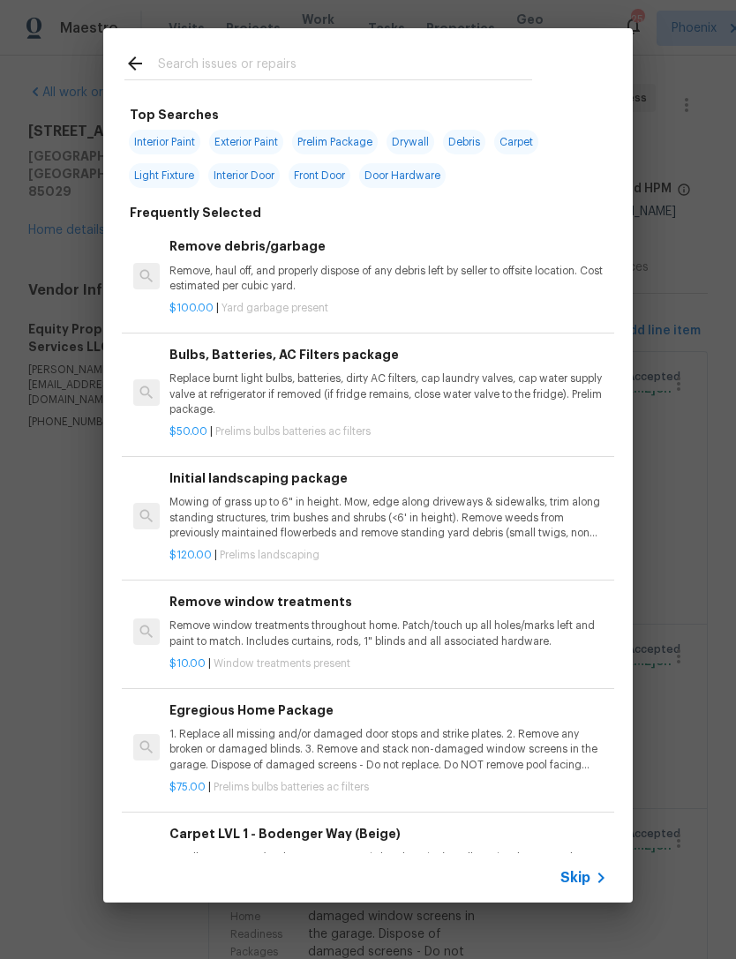
click at [253, 62] on input "text" at bounding box center [345, 66] width 374 height 26
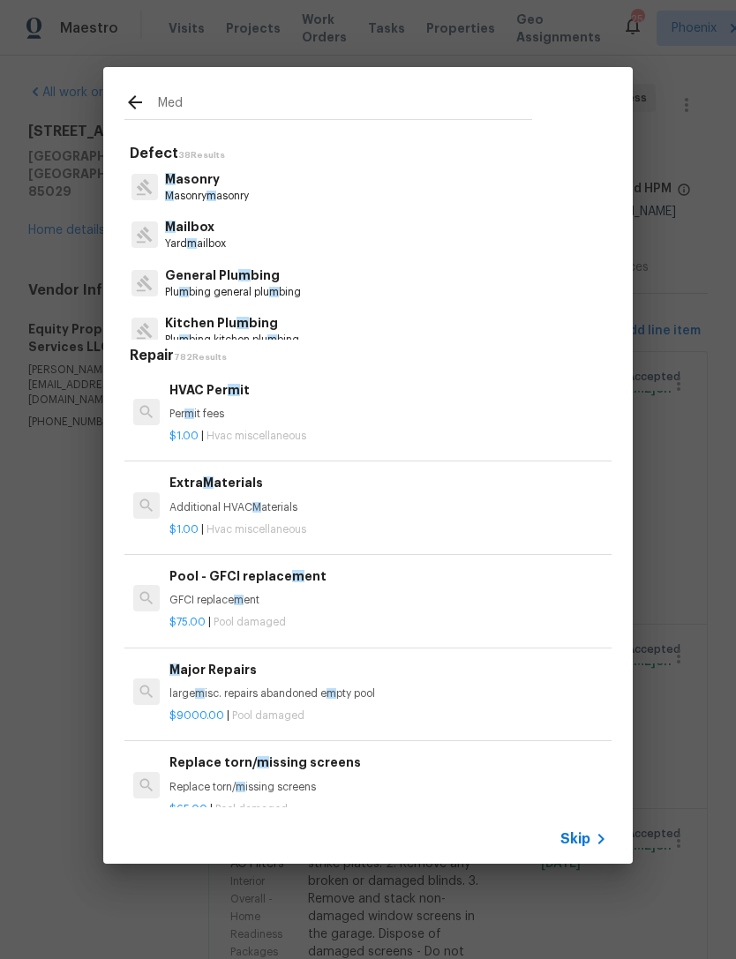
type input "Medi"
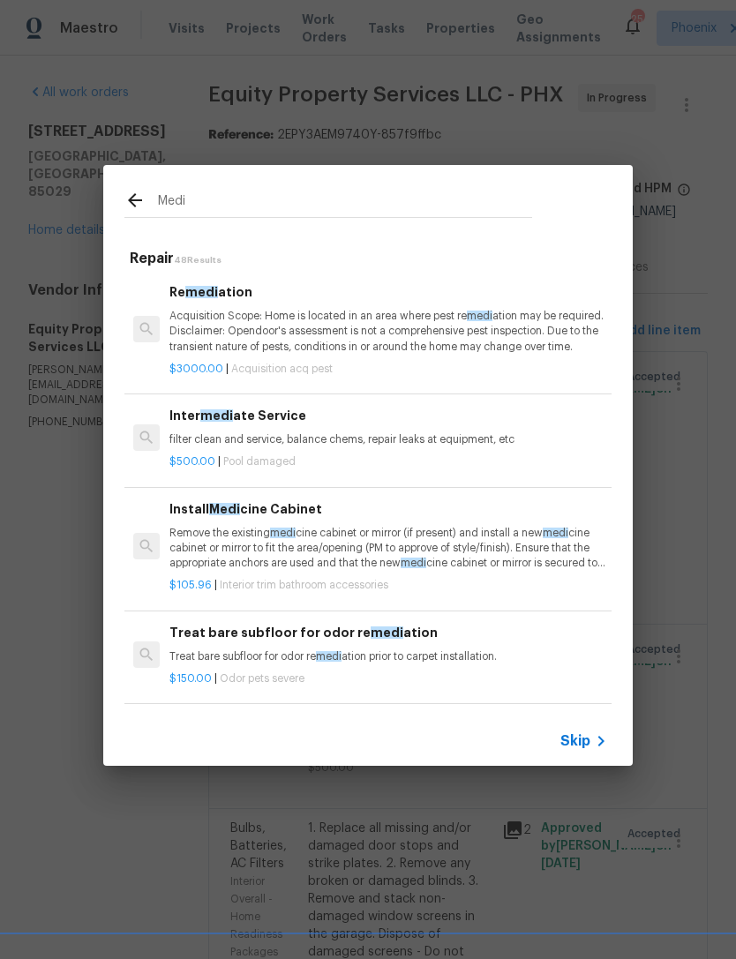
click at [363, 542] on p "Remove the existing medi cine cabinet or mirror (if present) and install a new …" at bounding box center [388, 548] width 438 height 45
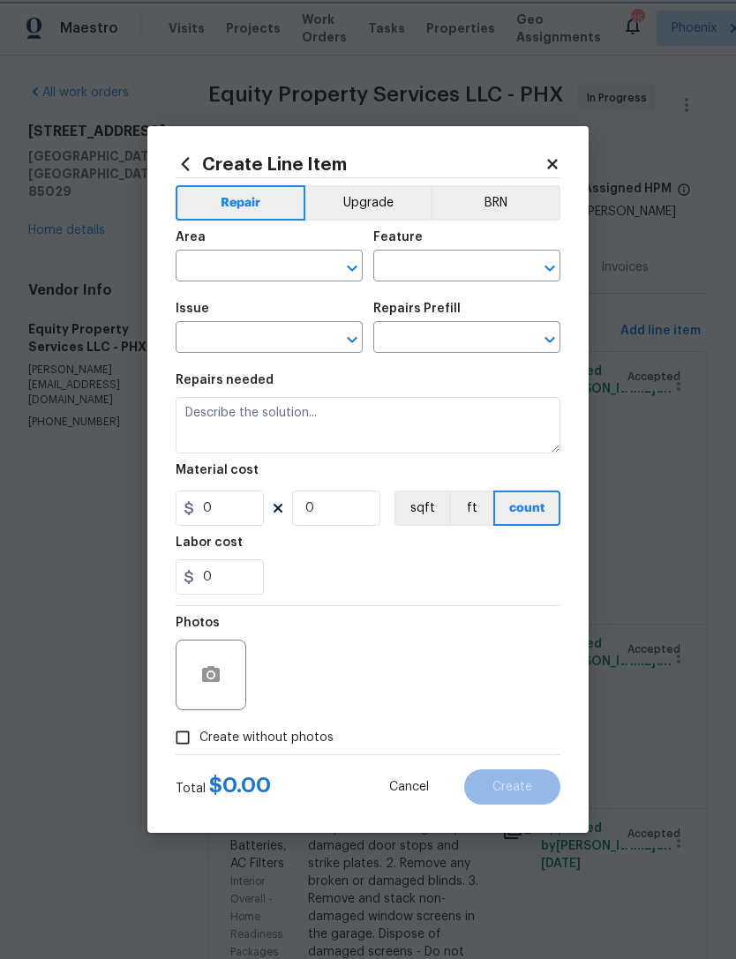
type input "Interior Trim"
type input "Bathroom Accesories"
type input "Install Medicine Cabinet $105.96"
type textarea "Remove the existing medicine cabinet or mirror (if present) and install a new m…"
type input "105.96"
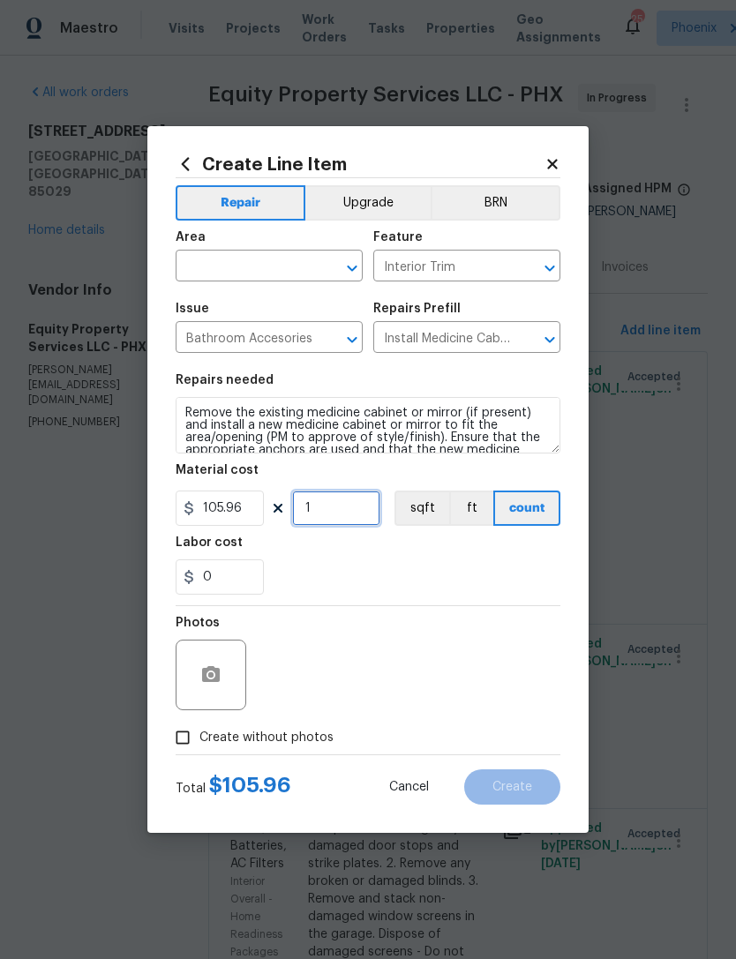
click at [355, 521] on input "1" at bounding box center [336, 508] width 88 height 35
type input "2"
click at [350, 595] on div "0" at bounding box center [368, 576] width 385 height 35
click at [224, 679] on button "button" at bounding box center [211, 675] width 42 height 42
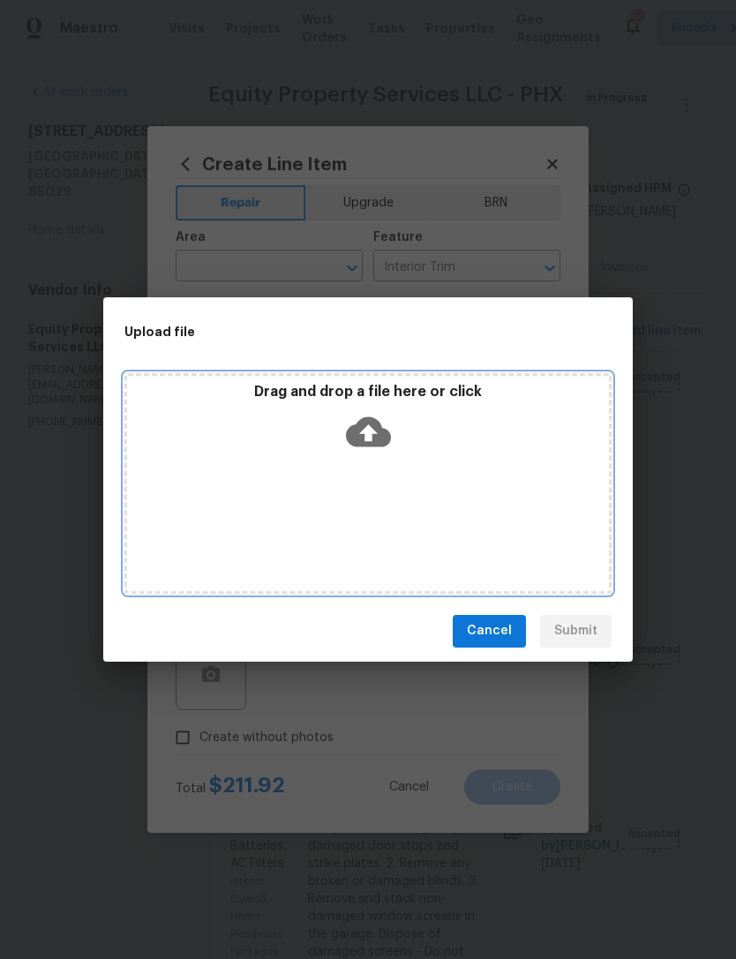
click at [371, 441] on icon at bounding box center [368, 432] width 45 height 30
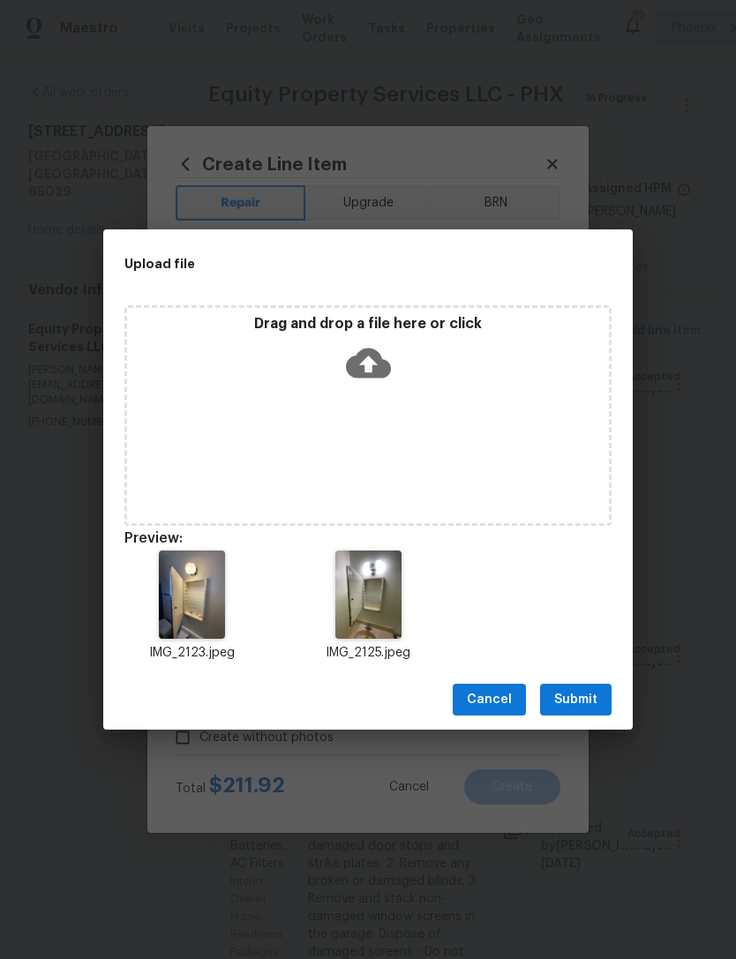
click at [567, 702] on span "Submit" at bounding box center [575, 700] width 43 height 22
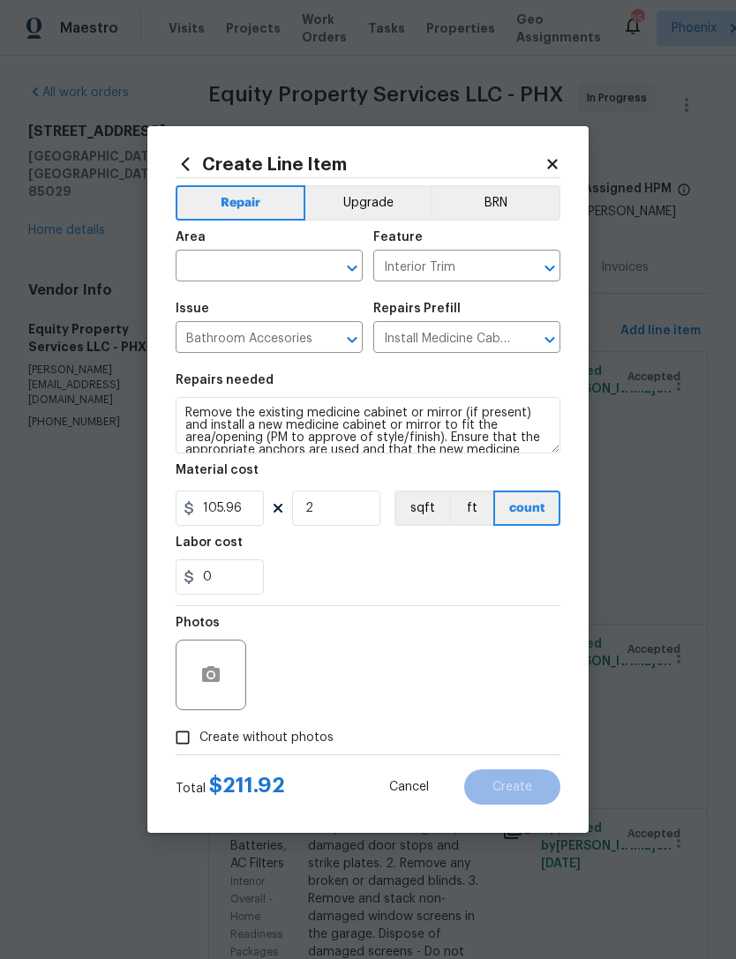
click at [248, 280] on input "text" at bounding box center [245, 267] width 138 height 27
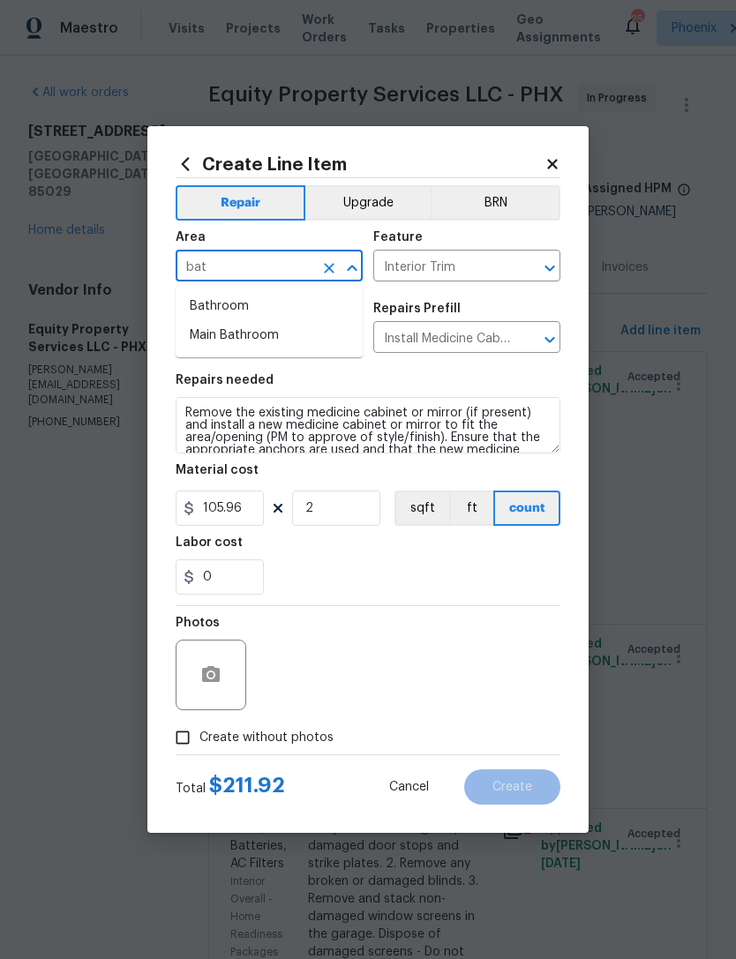
click at [232, 299] on li "Bathroom" at bounding box center [269, 306] width 187 height 29
type input "Bathroom"
click at [417, 571] on div "0" at bounding box center [368, 576] width 385 height 35
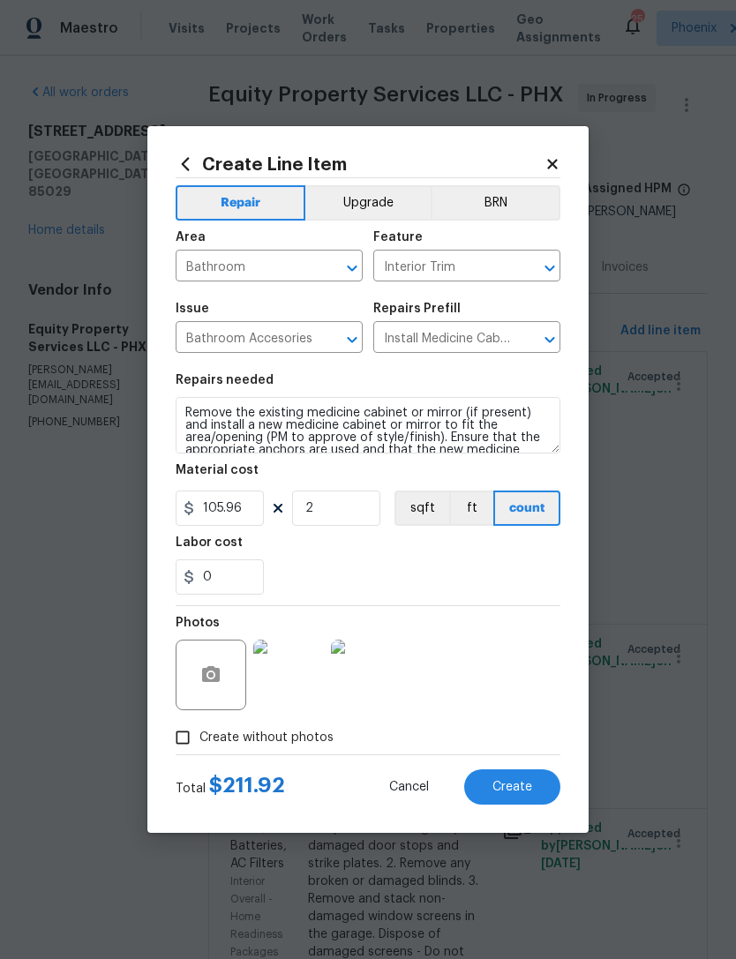
click at [489, 795] on button "Create" at bounding box center [512, 786] width 96 height 35
type input "0"
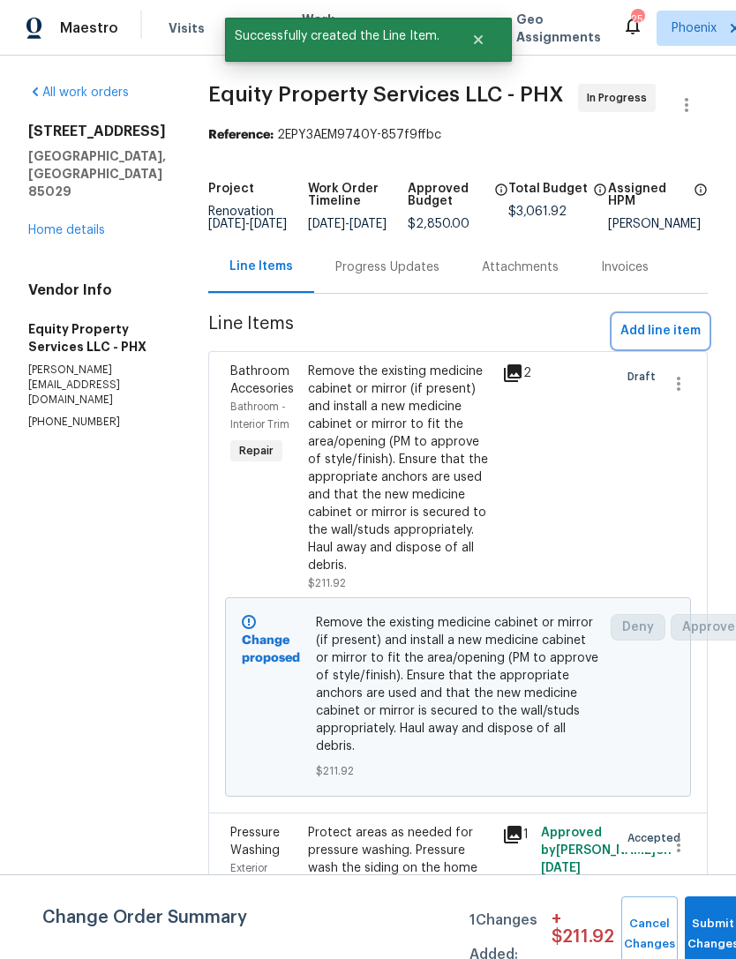
click at [645, 342] on span "Add line item" at bounding box center [660, 331] width 80 height 22
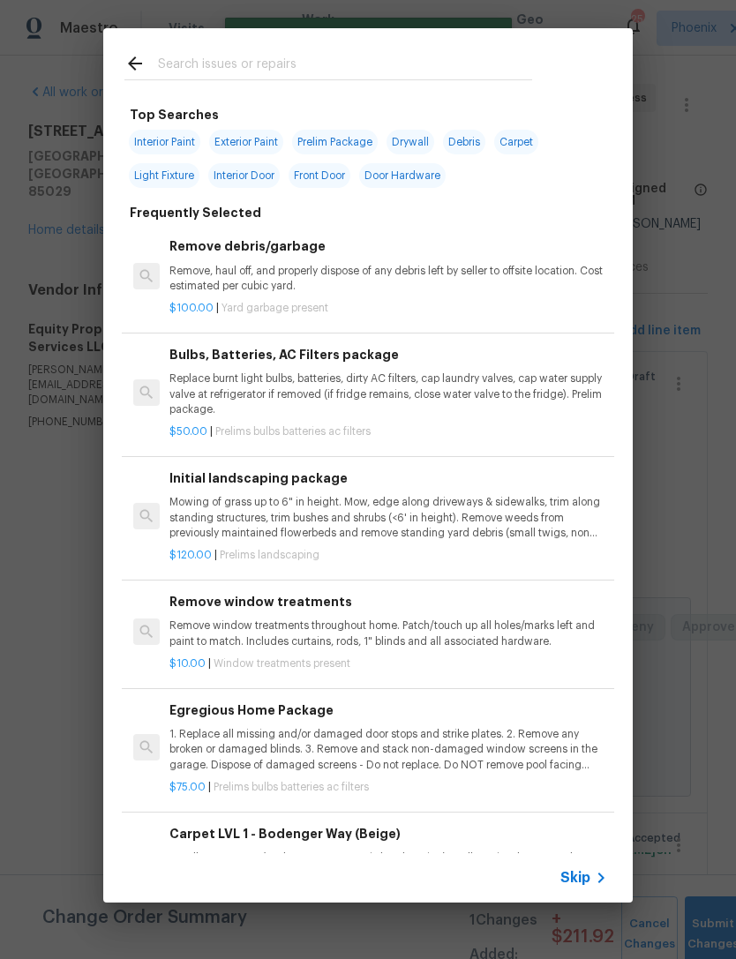
click at [254, 65] on input "text" at bounding box center [345, 66] width 374 height 26
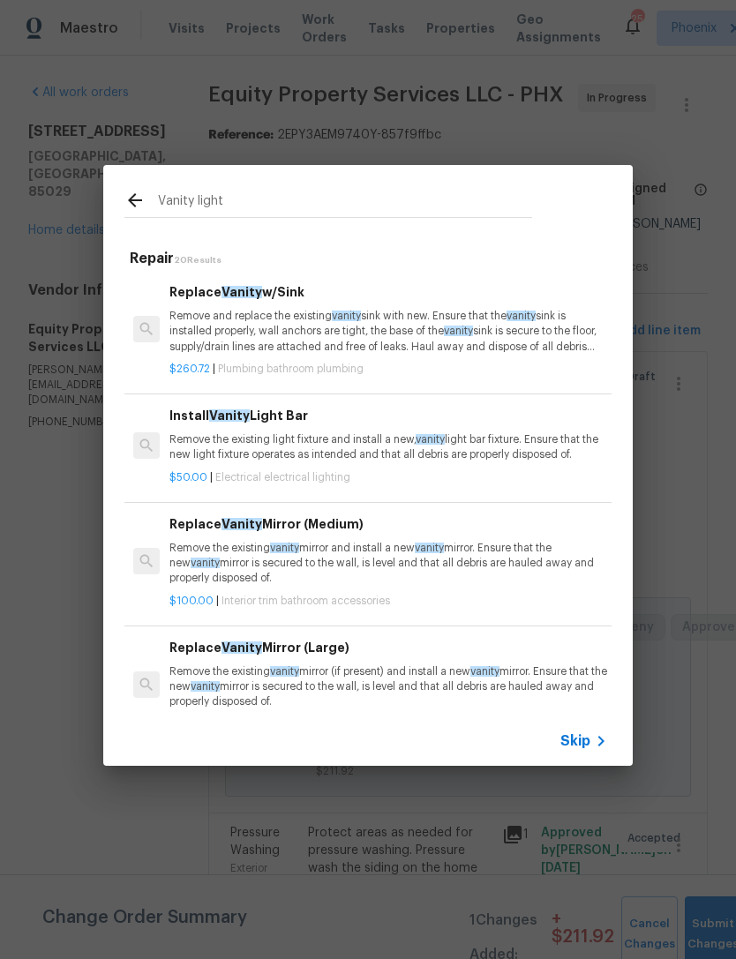
type input "Vanity lights"
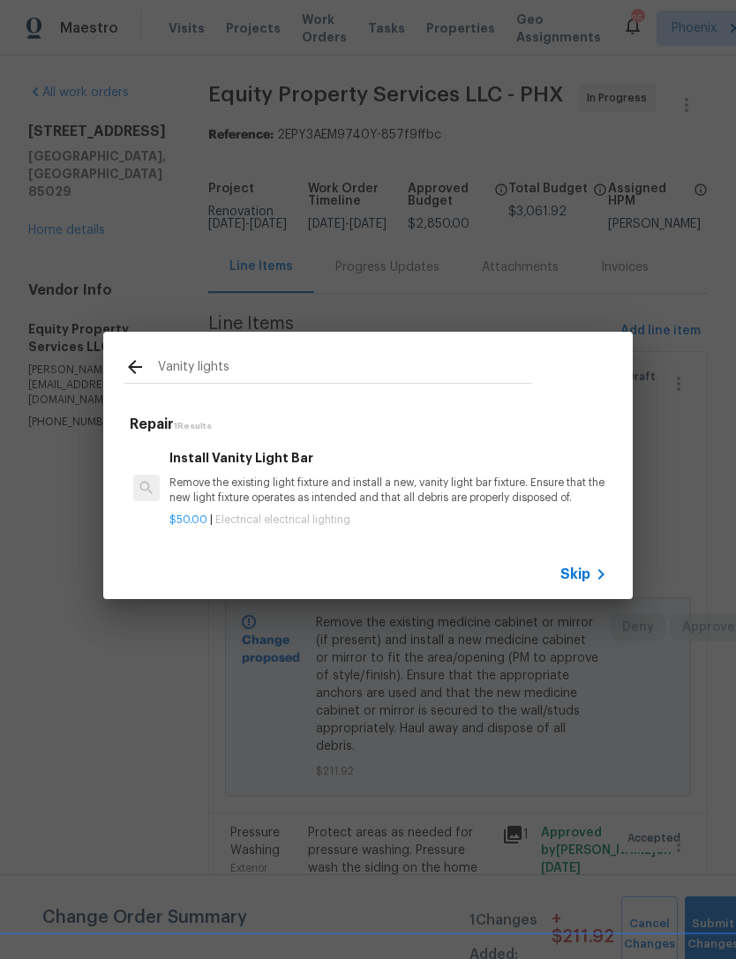
click at [428, 489] on p "Remove the existing light fixture and install a new, vanity light bar fixture. …" at bounding box center [388, 491] width 438 height 30
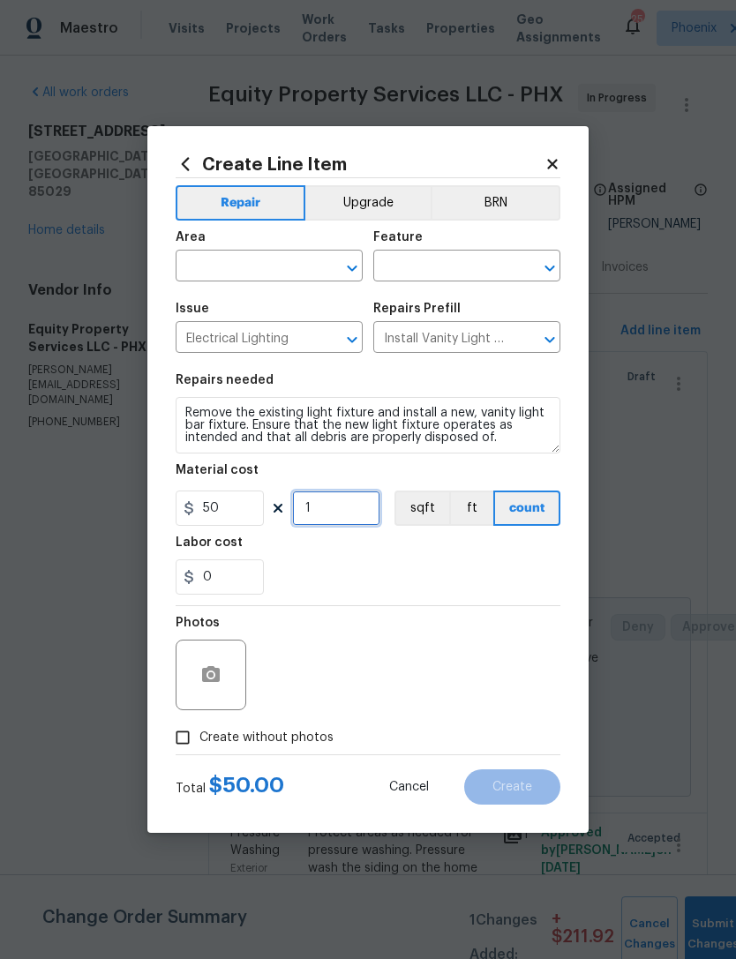
click at [345, 514] on input "1" at bounding box center [336, 508] width 88 height 35
type input "2"
click at [259, 272] on input "text" at bounding box center [245, 267] width 138 height 27
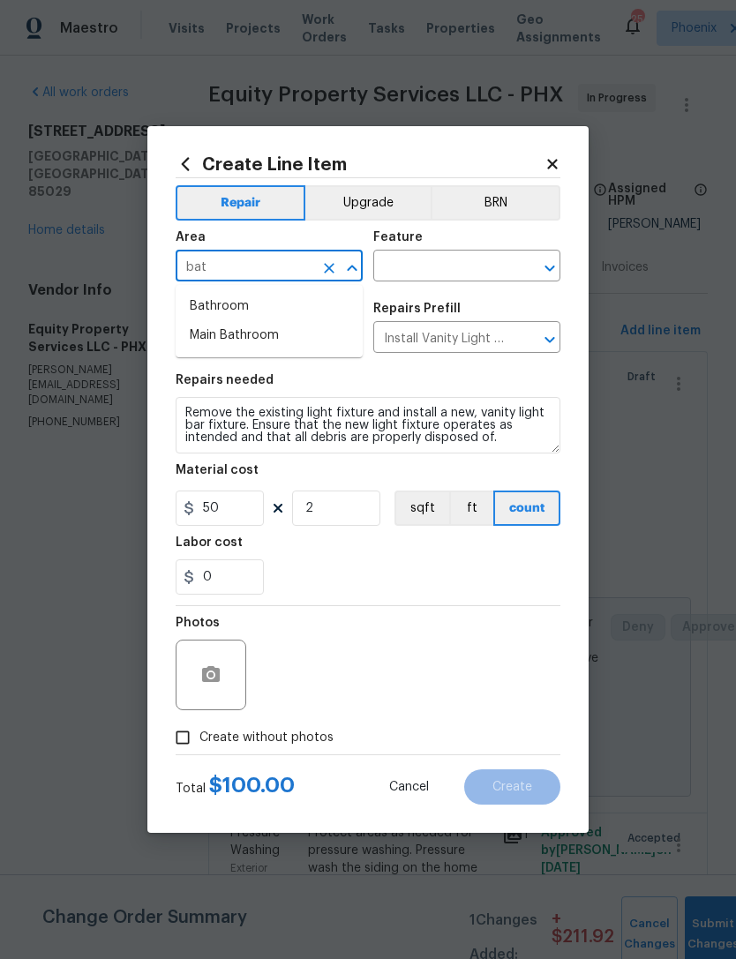
click at [243, 308] on li "Bathroom" at bounding box center [269, 306] width 187 height 29
type input "Bathroom"
click at [435, 272] on input "text" at bounding box center [442, 267] width 138 height 27
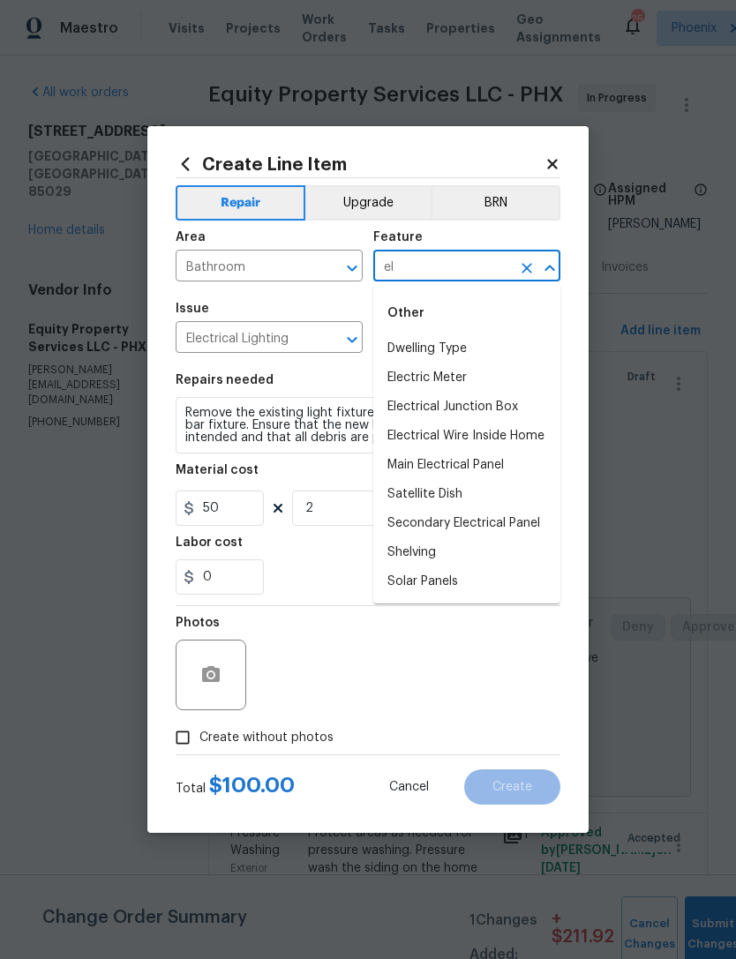
type input "e"
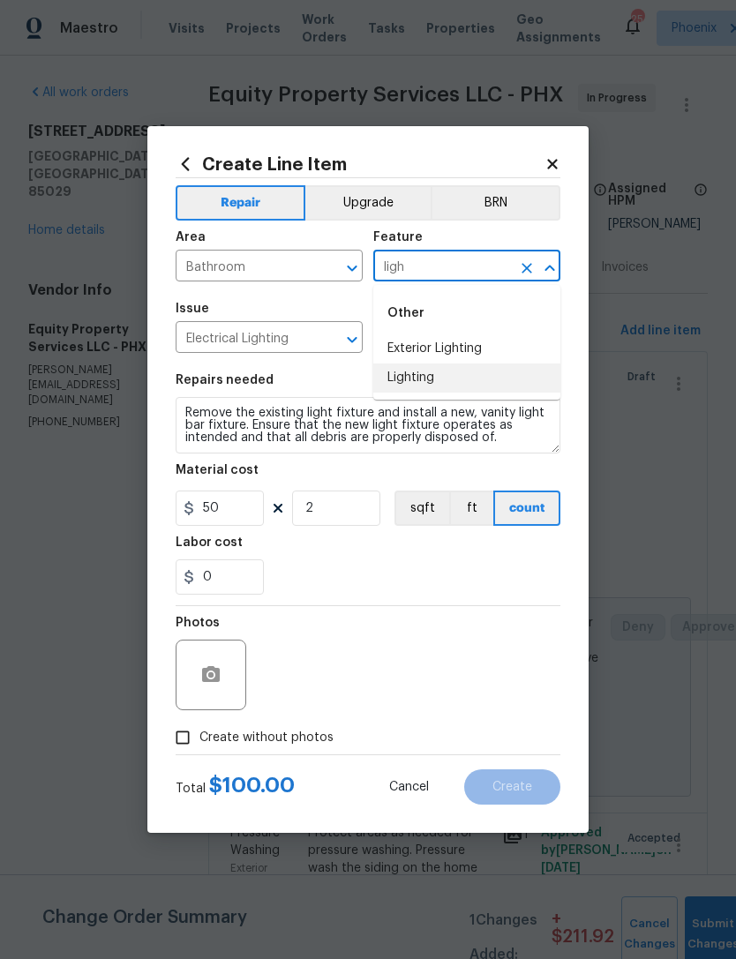
click at [424, 381] on li "Lighting" at bounding box center [466, 378] width 187 height 29
type input "Lighting"
click at [311, 585] on div "0" at bounding box center [368, 576] width 385 height 35
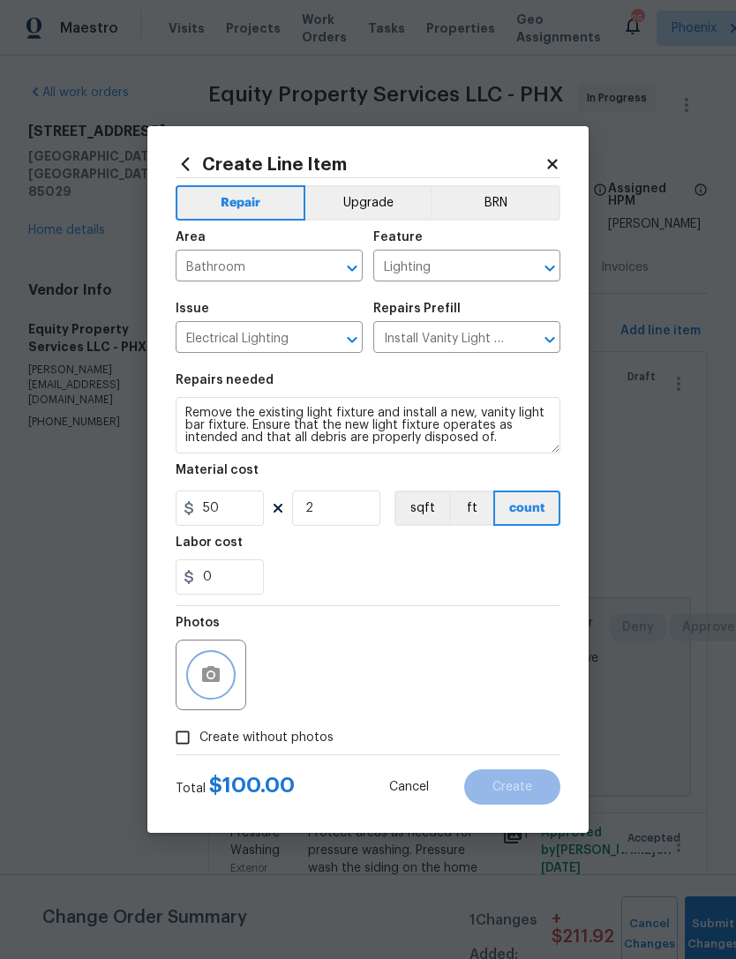
click at [220, 674] on icon "button" at bounding box center [211, 674] width 18 height 16
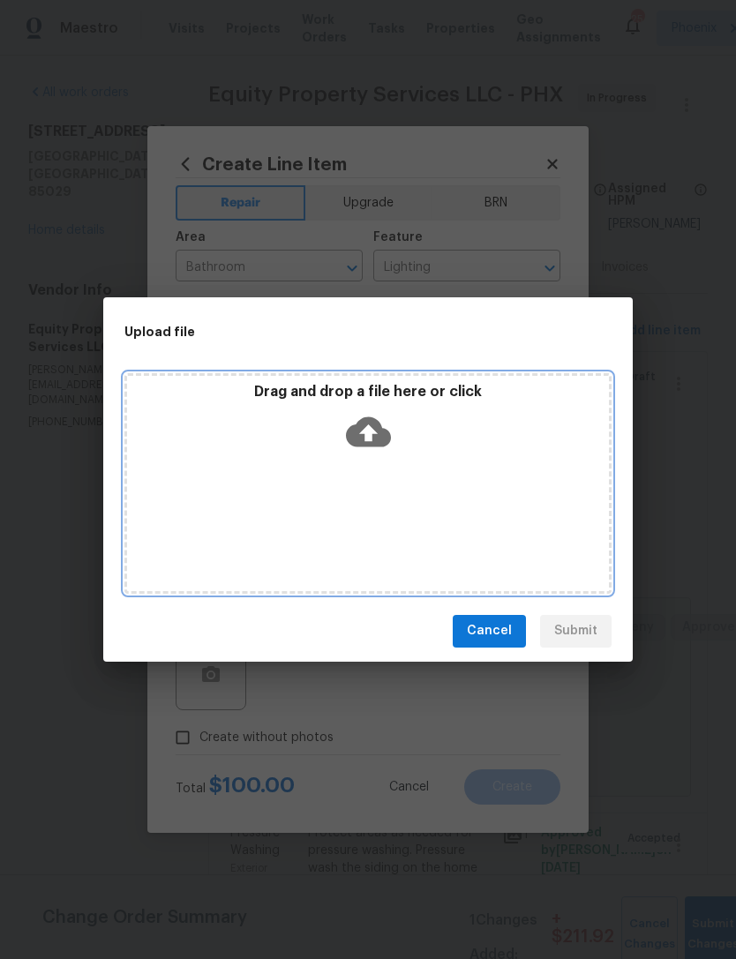
click at [361, 426] on icon at bounding box center [368, 432] width 45 height 30
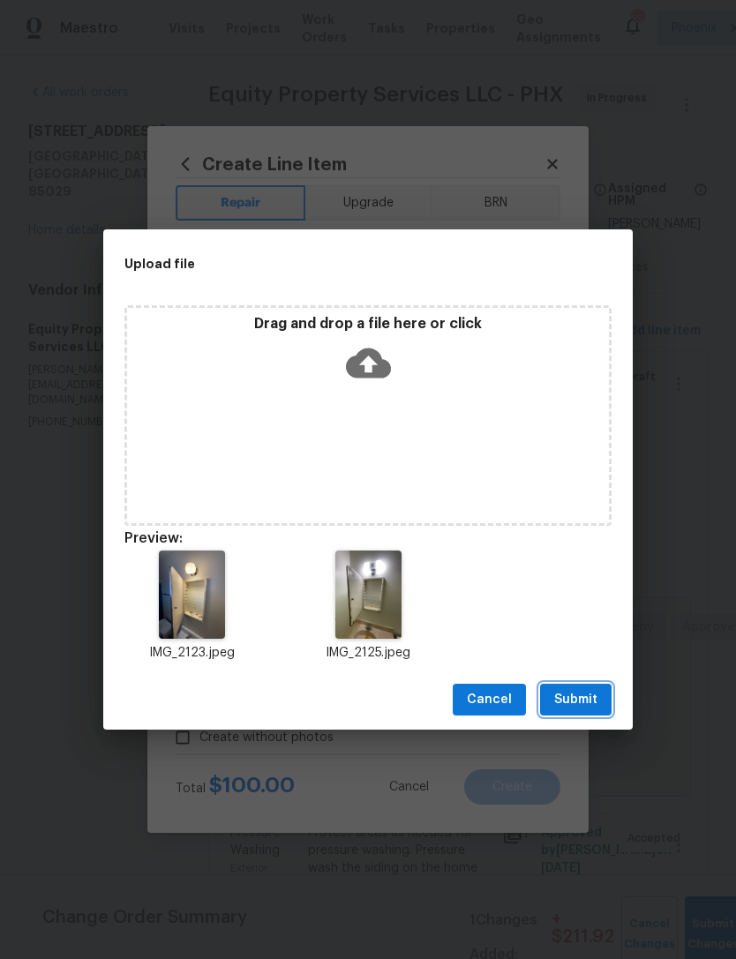
click at [575, 702] on span "Submit" at bounding box center [575, 700] width 43 height 22
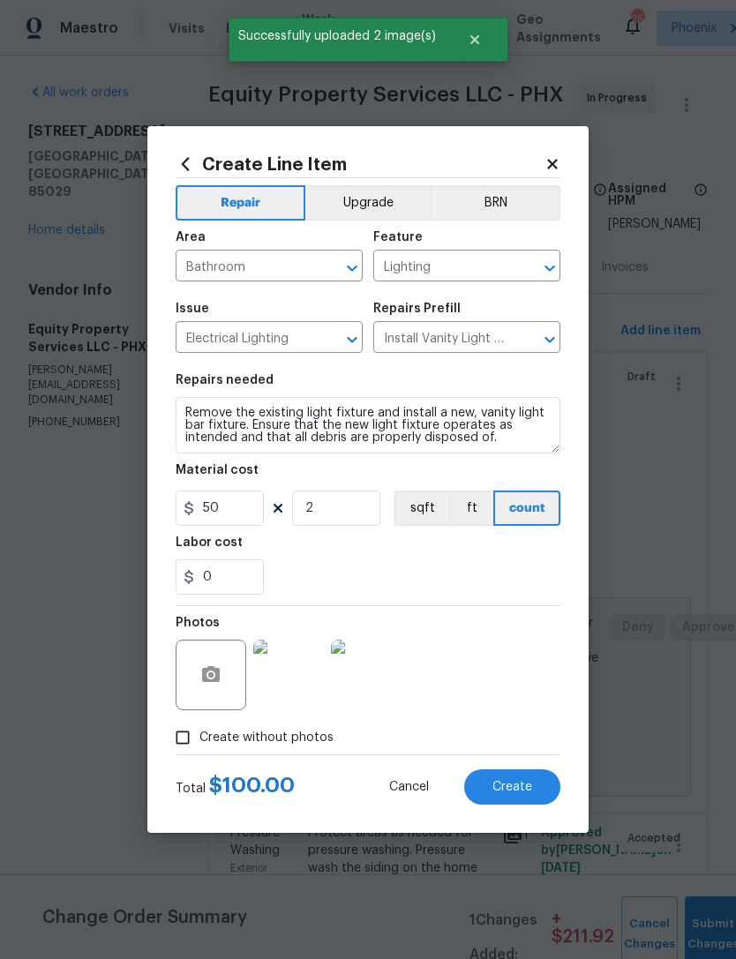
click at [522, 784] on span "Create" at bounding box center [512, 787] width 40 height 13
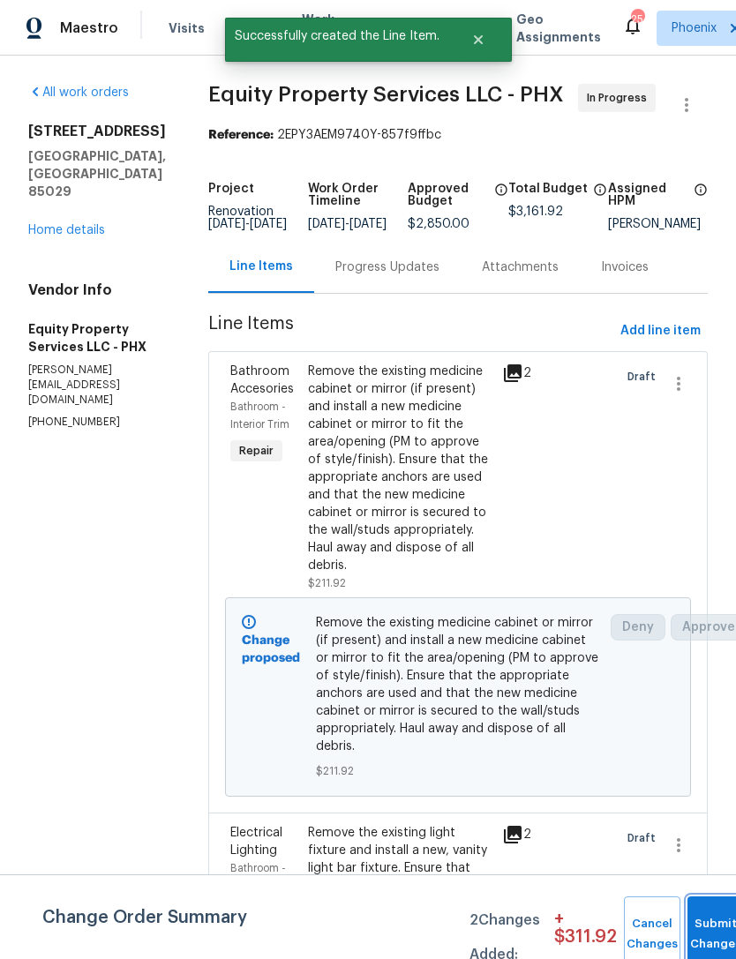
click at [711, 931] on button "Submit Changes" at bounding box center [715, 935] width 56 height 76
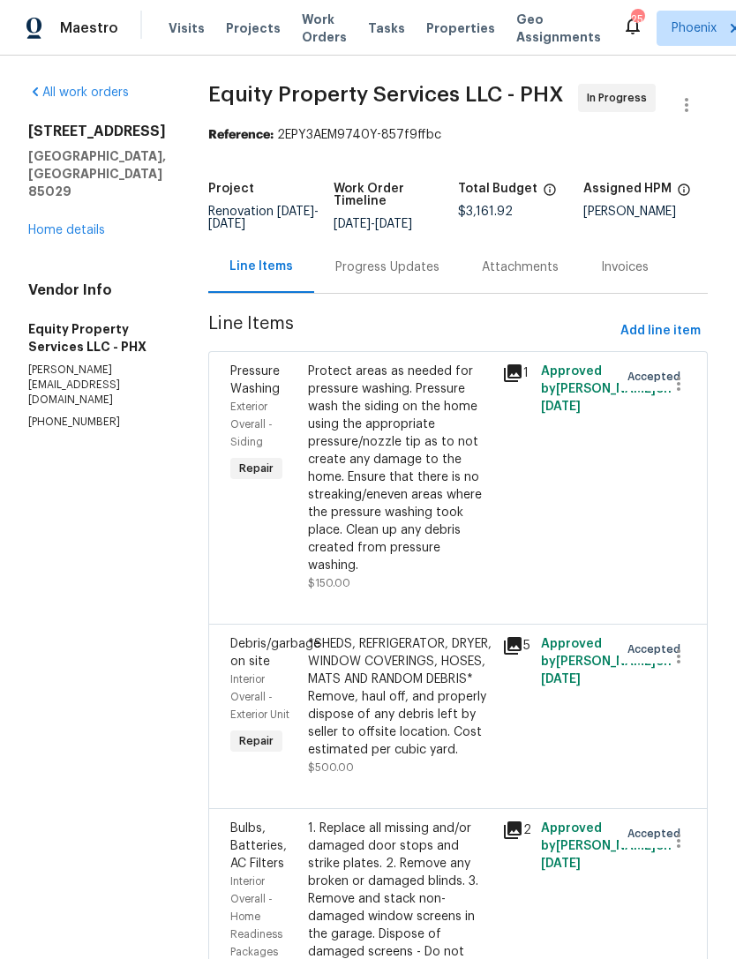
click at [374, 276] on div "Progress Updates" at bounding box center [387, 268] width 104 height 18
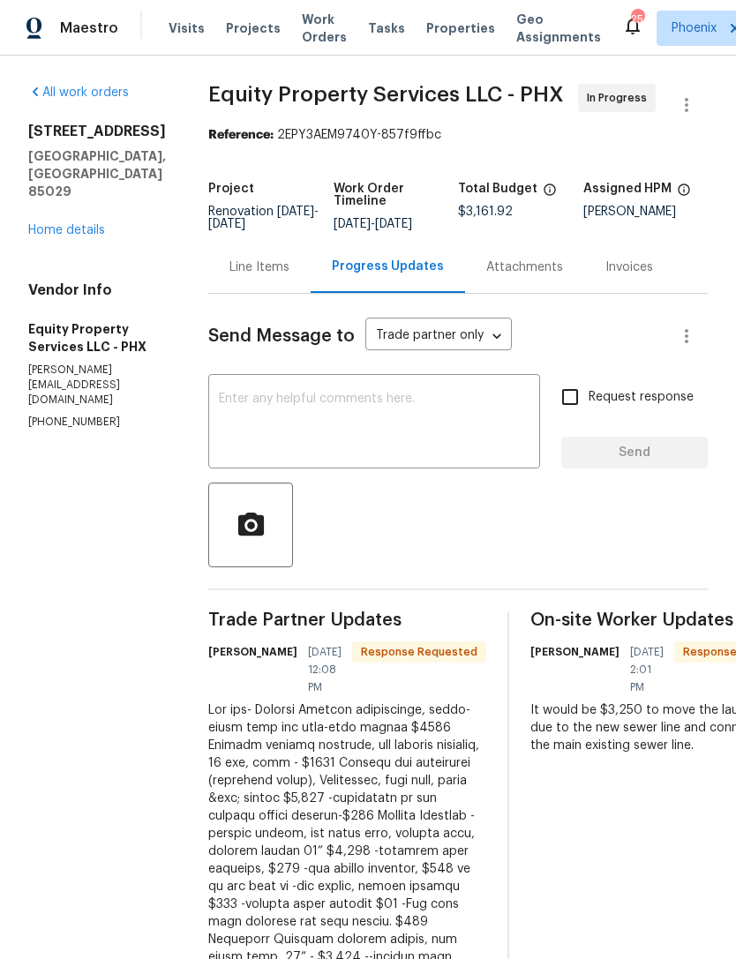
click at [317, 469] on div "x ​" at bounding box center [374, 424] width 332 height 90
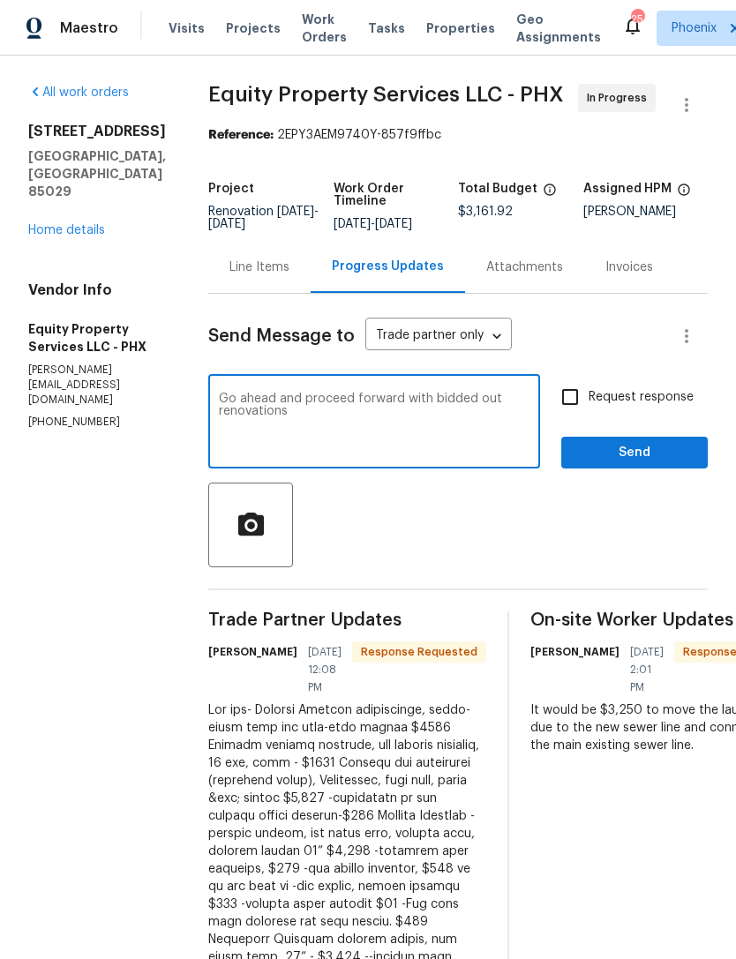
click at [421, 417] on textarea "Go ahead and proceed forward with bidded out renovations" at bounding box center [374, 424] width 311 height 62
click at [445, 548] on div at bounding box center [457, 525] width 499 height 85
click at [229, 439] on textarea "Go ahead and proceed forward with bidded out renovations" at bounding box center [374, 424] width 311 height 62
type textarea "Go ahead and proceed forward with bidded out renovations Will breakdown line it…"
click at [620, 464] on span "Send" at bounding box center [634, 453] width 118 height 22
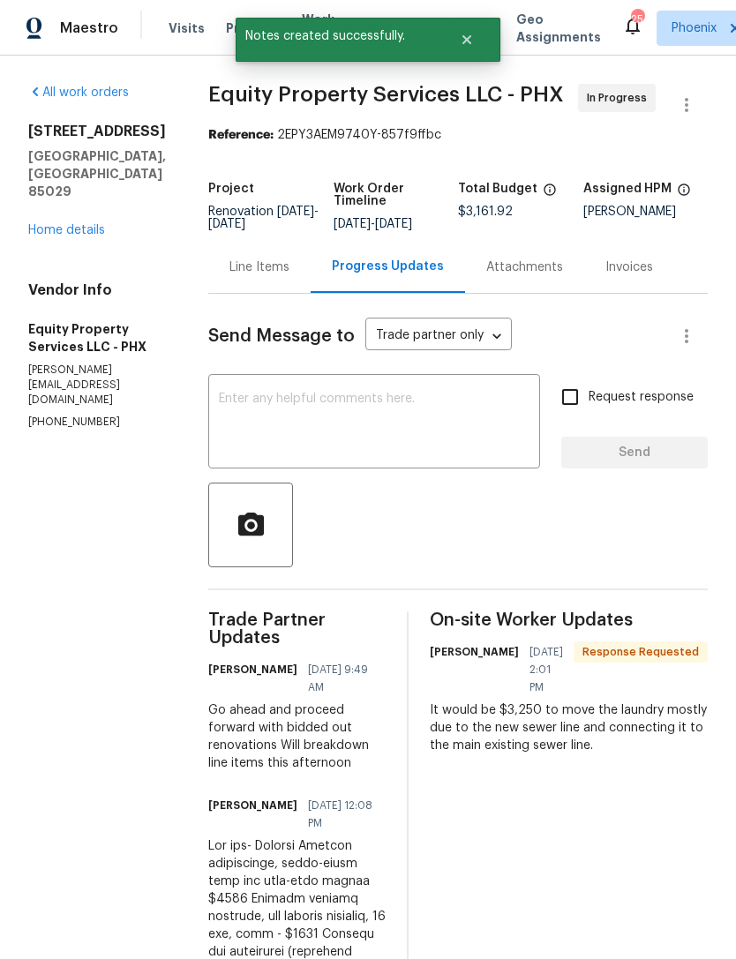
click at [229, 276] on div "Line Items" at bounding box center [259, 268] width 60 height 18
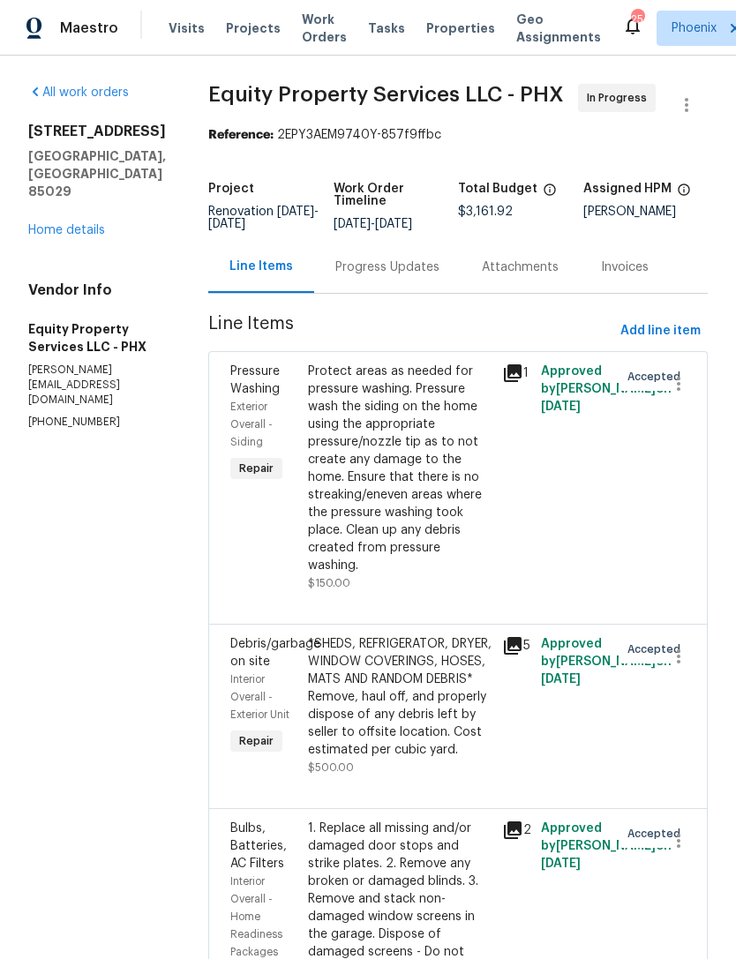
click at [77, 236] on link "Home details" at bounding box center [66, 230] width 77 height 12
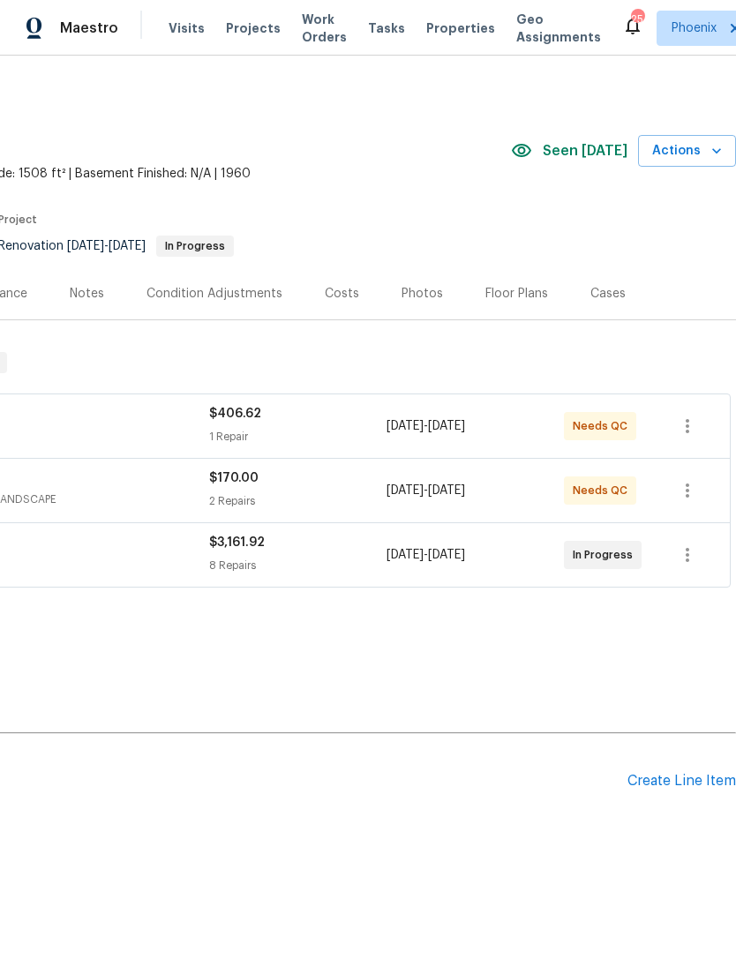
scroll to position [0, 261]
click at [684, 496] on button "button" at bounding box center [687, 490] width 42 height 42
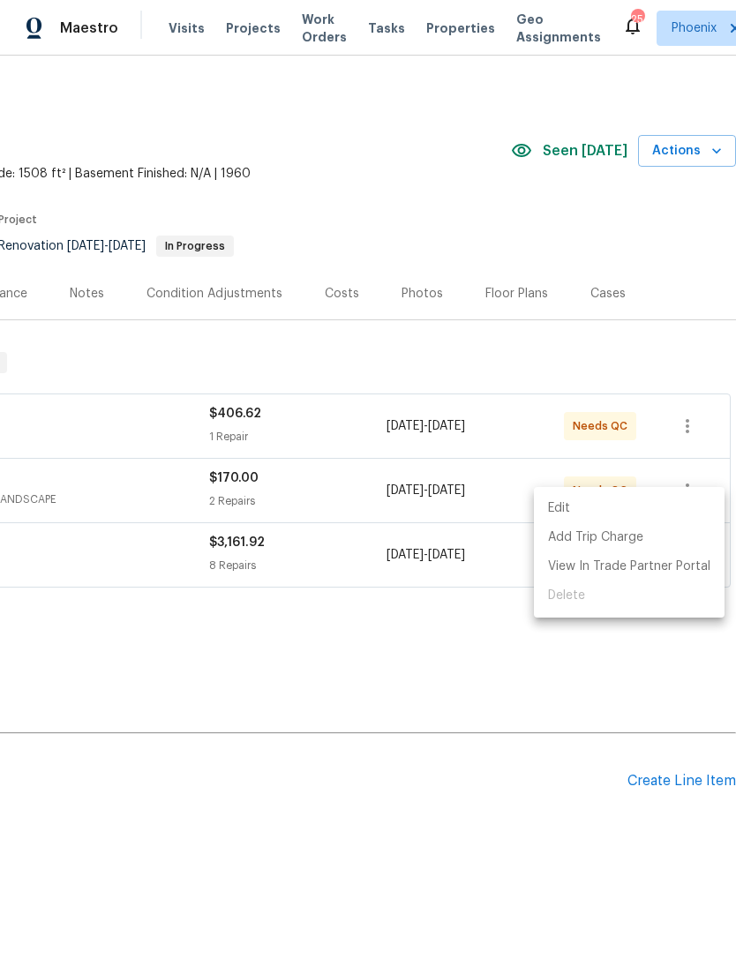
click at [558, 695] on div at bounding box center [368, 479] width 736 height 959
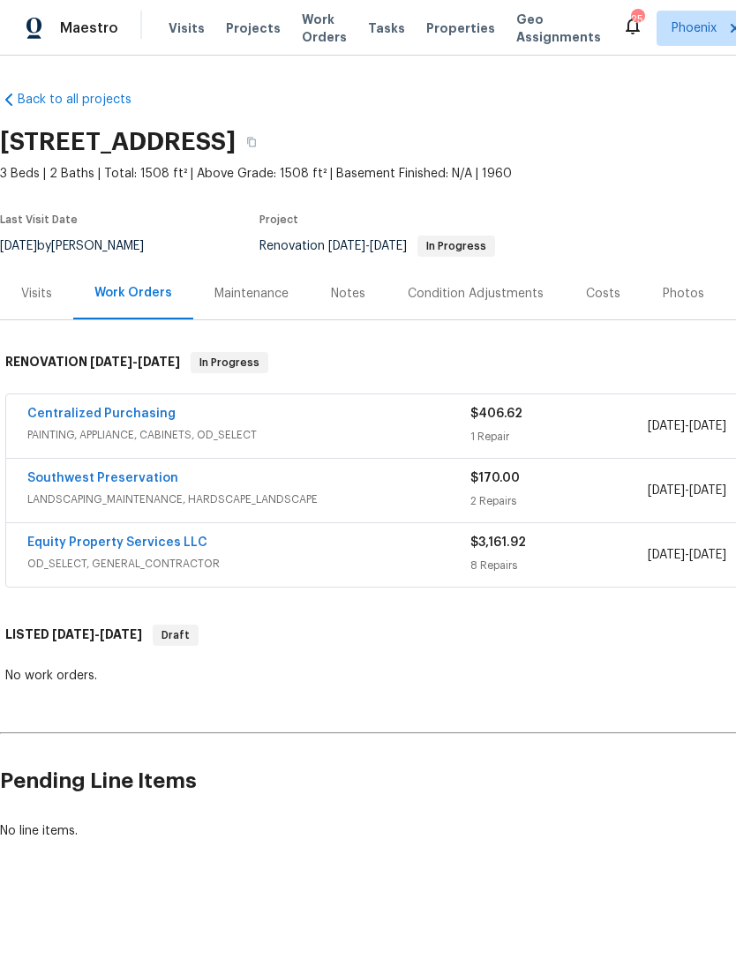
scroll to position [0, 0]
click at [135, 420] on link "Centralized Purchasing" at bounding box center [101, 414] width 148 height 12
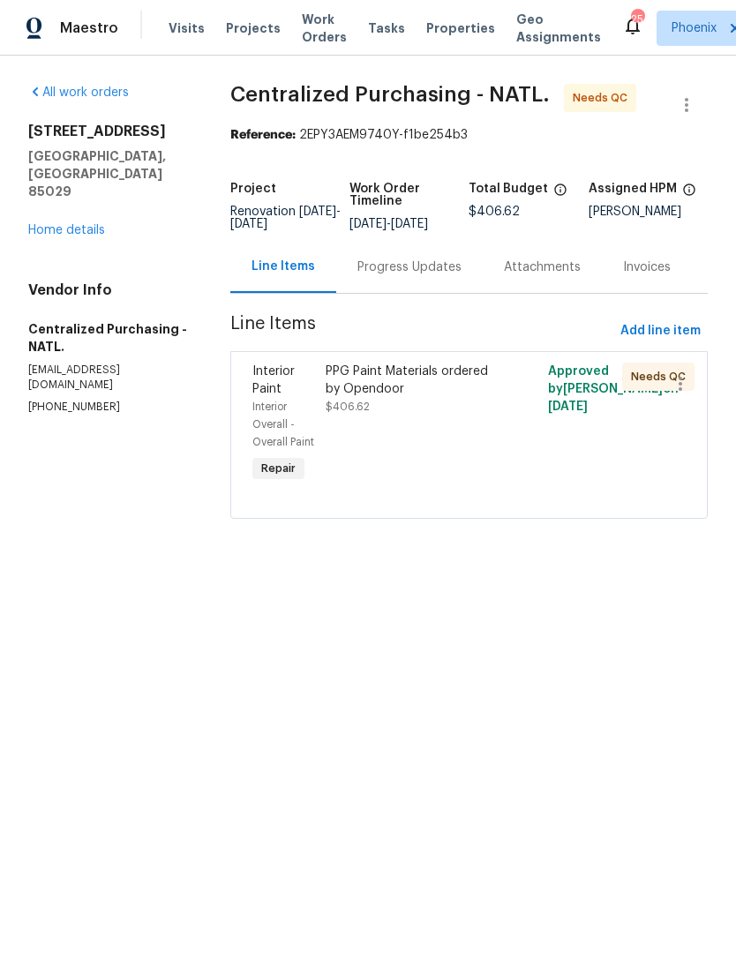
click at [451, 398] on div "PPG Paint Materials ordered by Opendoor" at bounding box center [413, 380] width 175 height 35
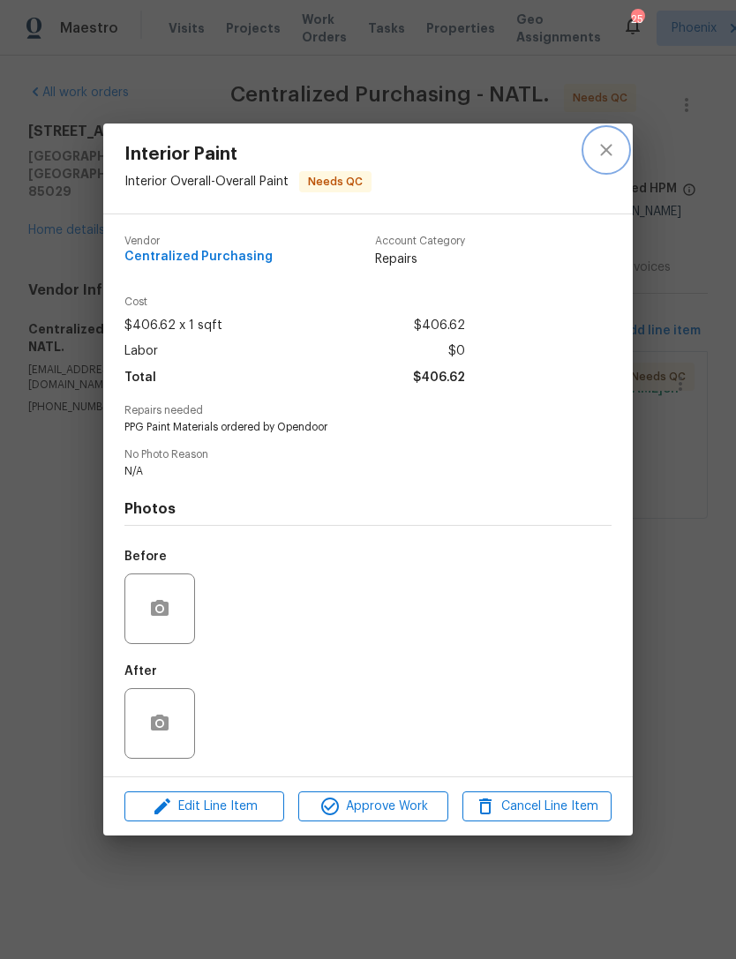
click at [612, 145] on icon "close" at bounding box center [606, 149] width 21 height 21
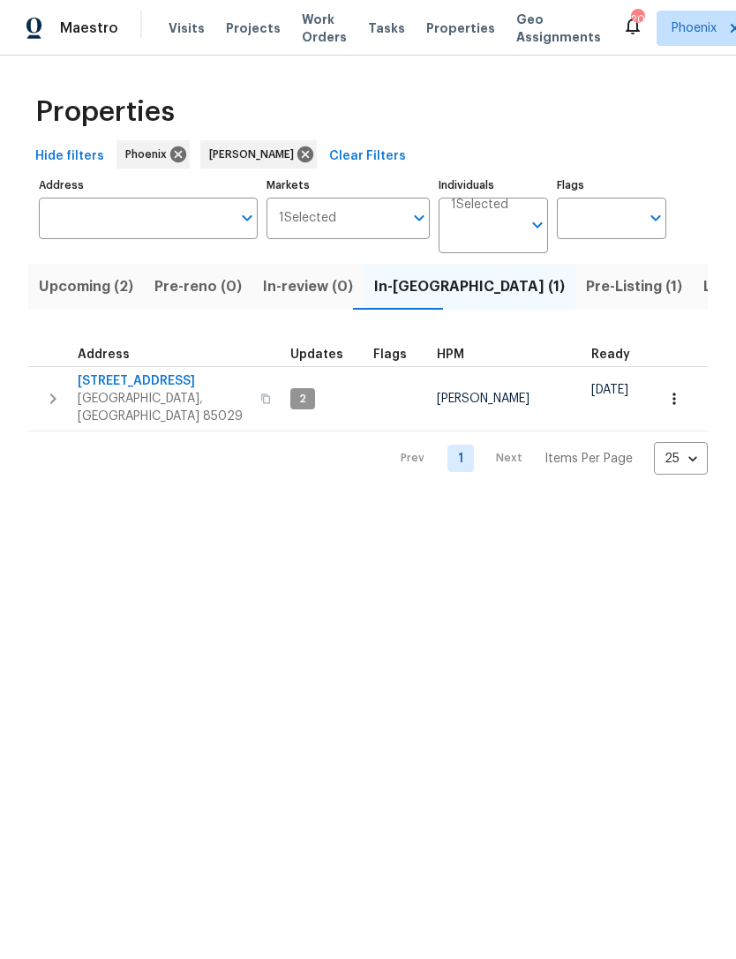
click at [703, 299] on span "Listed (12)" at bounding box center [739, 286] width 72 height 25
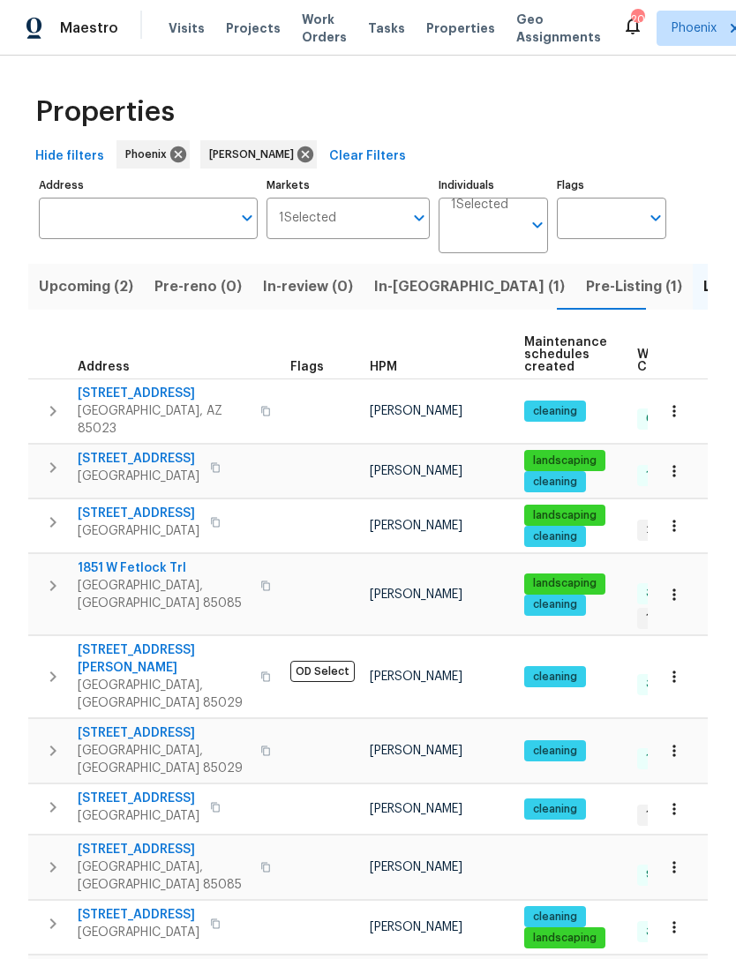
click at [54, 585] on icon "button" at bounding box center [52, 585] width 21 height 21
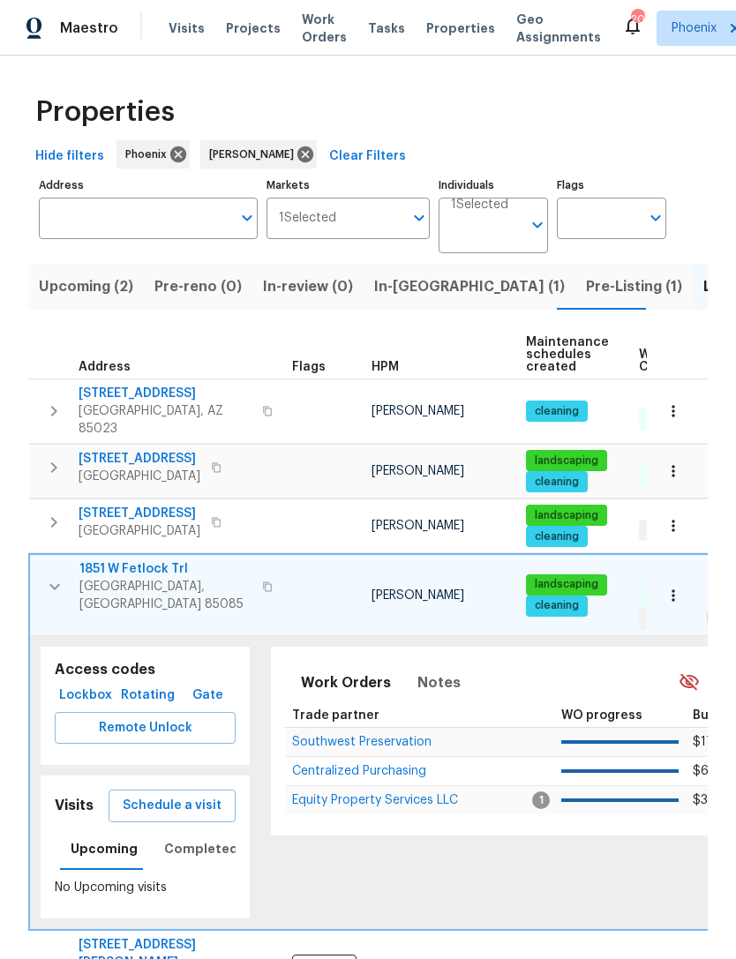
click at [184, 795] on span "Schedule a visit" at bounding box center [172, 806] width 99 height 22
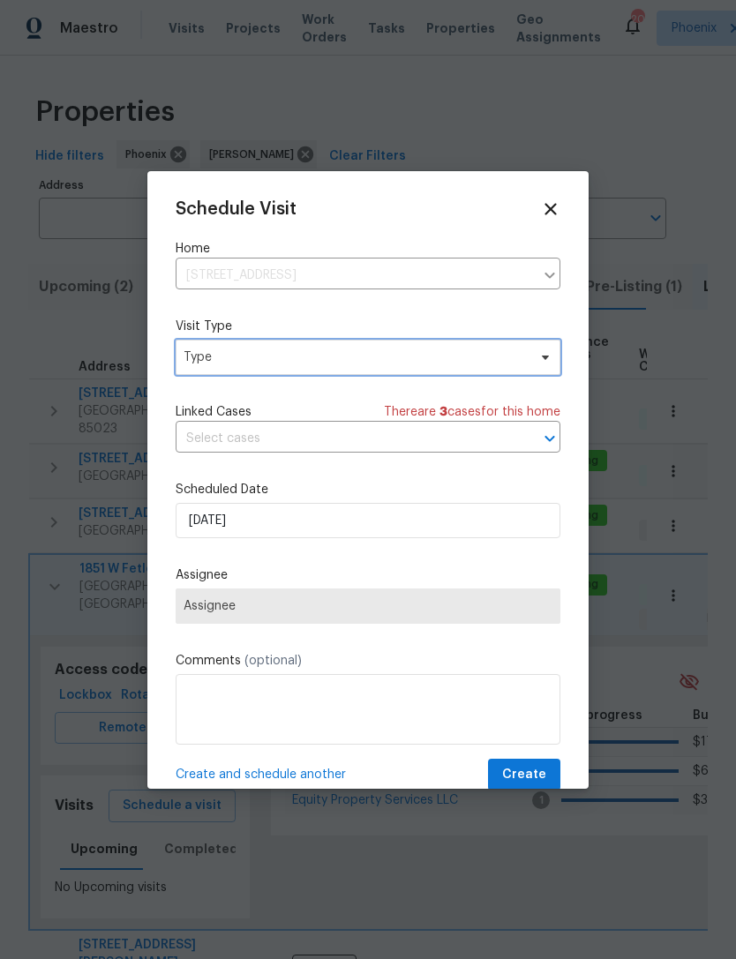
click at [231, 356] on span "Type" at bounding box center [355, 358] width 343 height 18
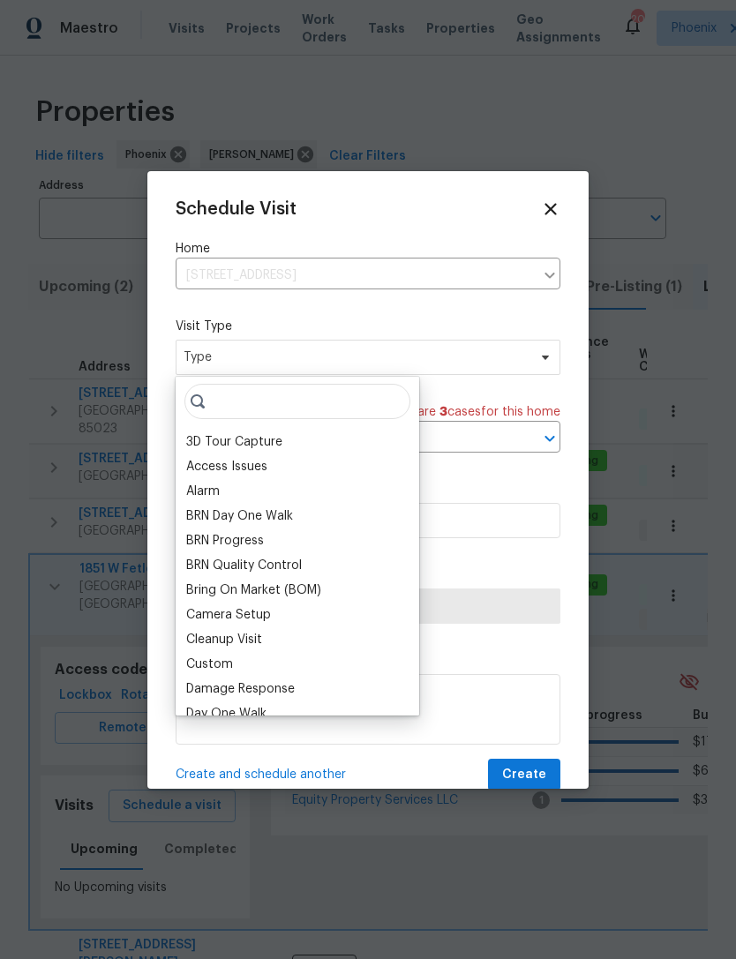
type input "P"
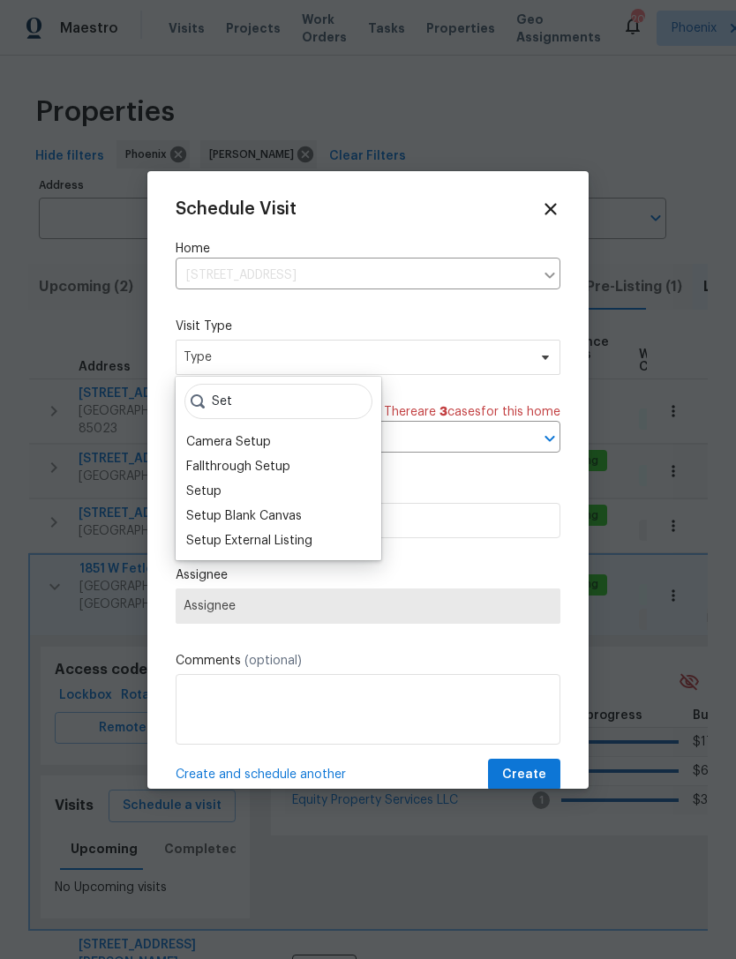
type input "Set"
click at [214, 497] on div "Setup" at bounding box center [203, 492] width 35 height 18
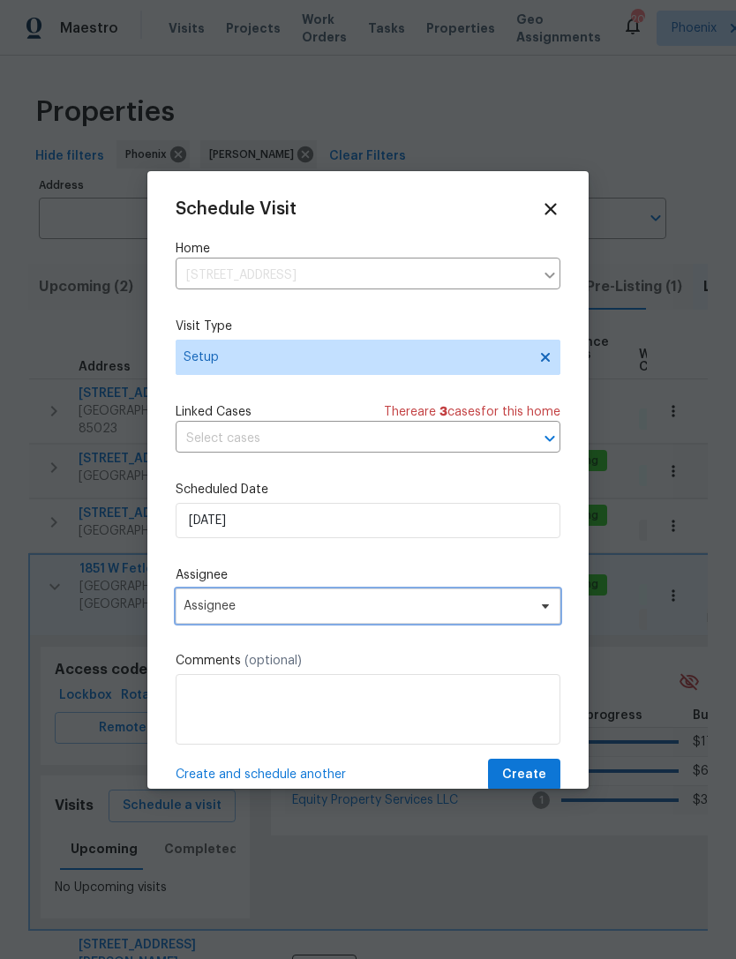
click at [297, 602] on span "Assignee" at bounding box center [368, 606] width 385 height 35
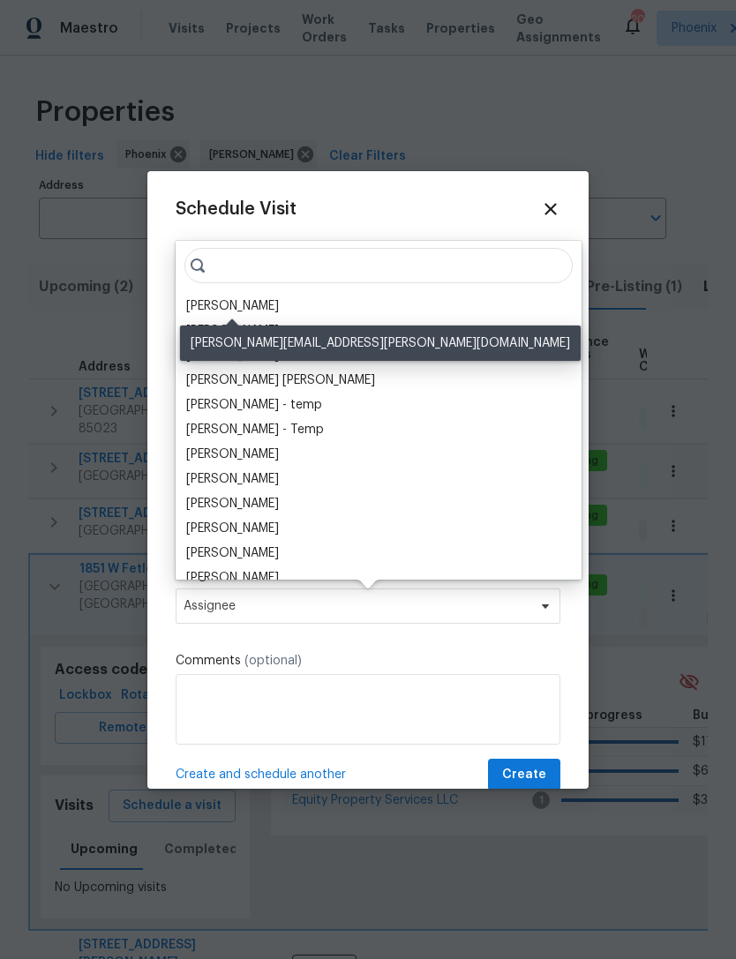
click at [268, 298] on div "[PERSON_NAME]" at bounding box center [232, 306] width 93 height 18
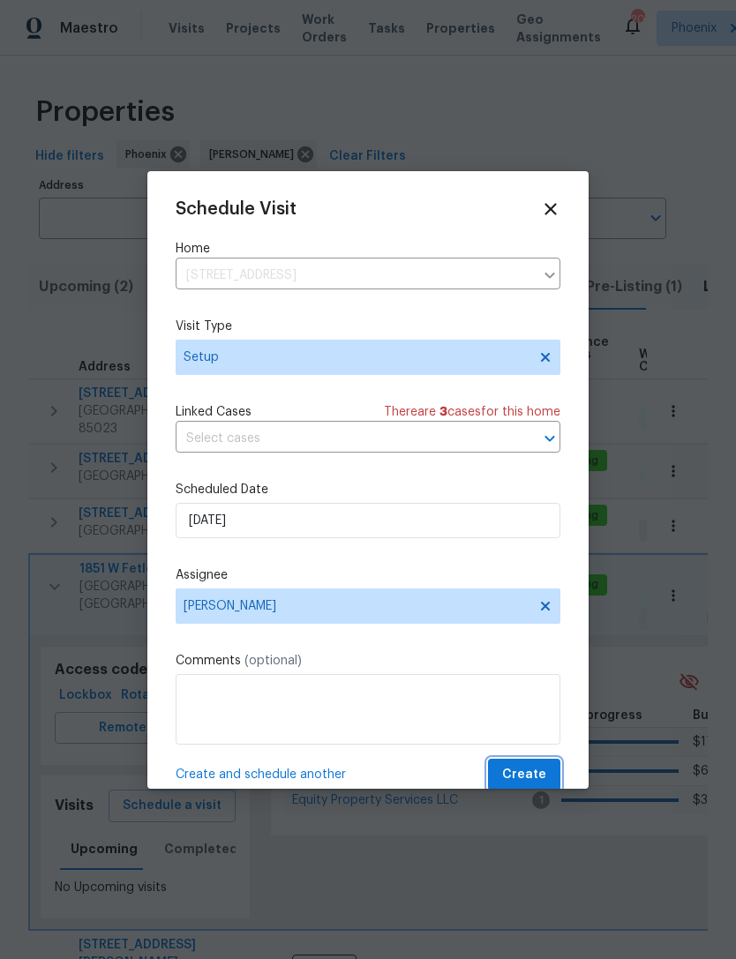
click at [537, 777] on span "Create" at bounding box center [524, 775] width 44 height 22
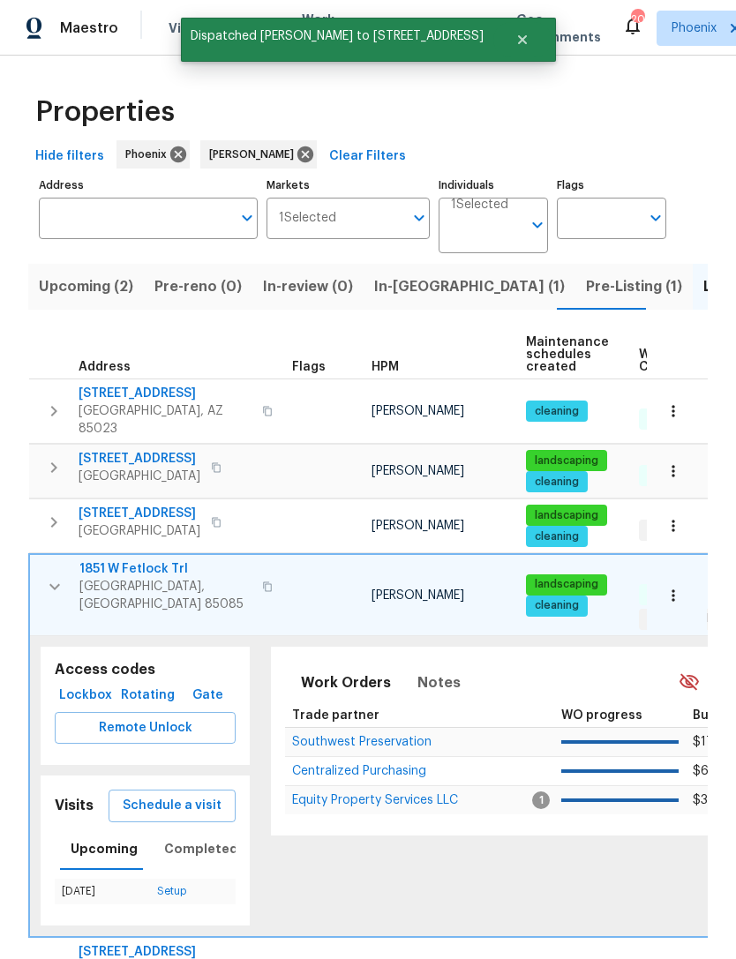
click at [62, 576] on icon "button" at bounding box center [54, 586] width 21 height 21
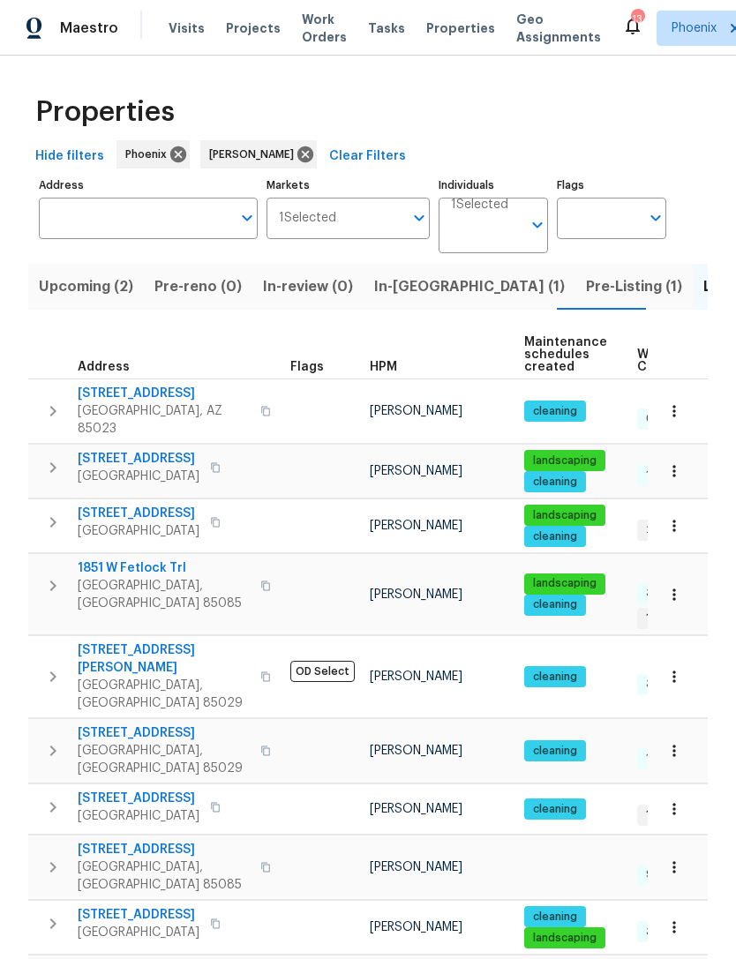
click at [38, 607] on tr "[STREET_ADDRESS] [PERSON_NAME] landscaping cleaning 3 Done 1 Accepted [DATE] 1" at bounding box center [489, 594] width 922 height 81
click at [58, 588] on icon "button" at bounding box center [52, 585] width 21 height 21
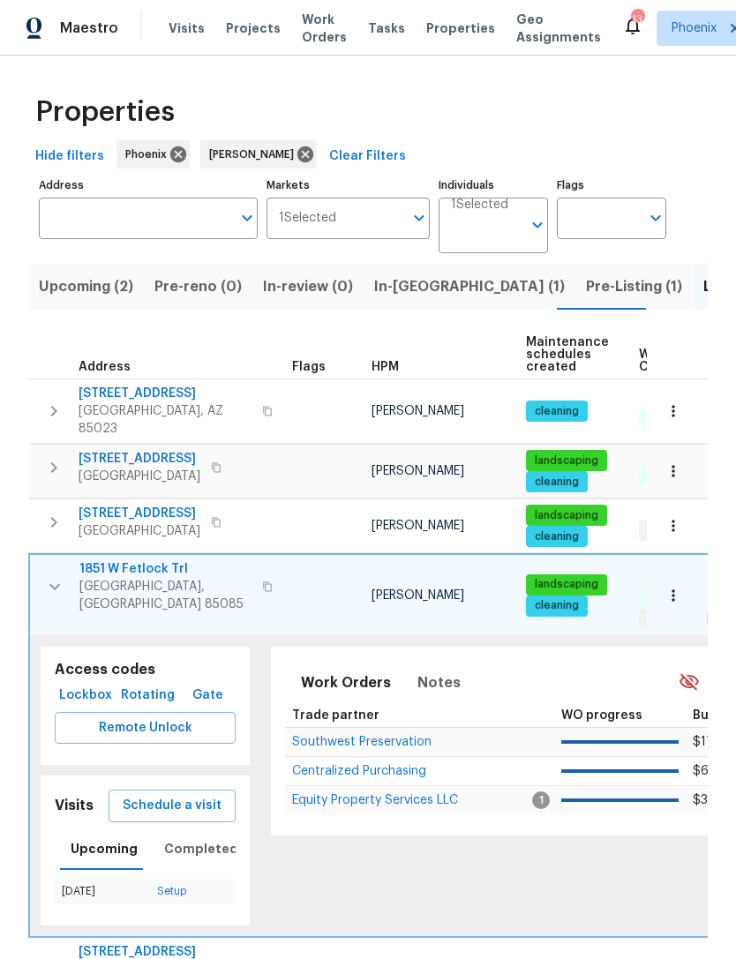
click at [262, 582] on icon "button" at bounding box center [267, 587] width 11 height 11
